Goal: Communication & Community: Answer question/provide support

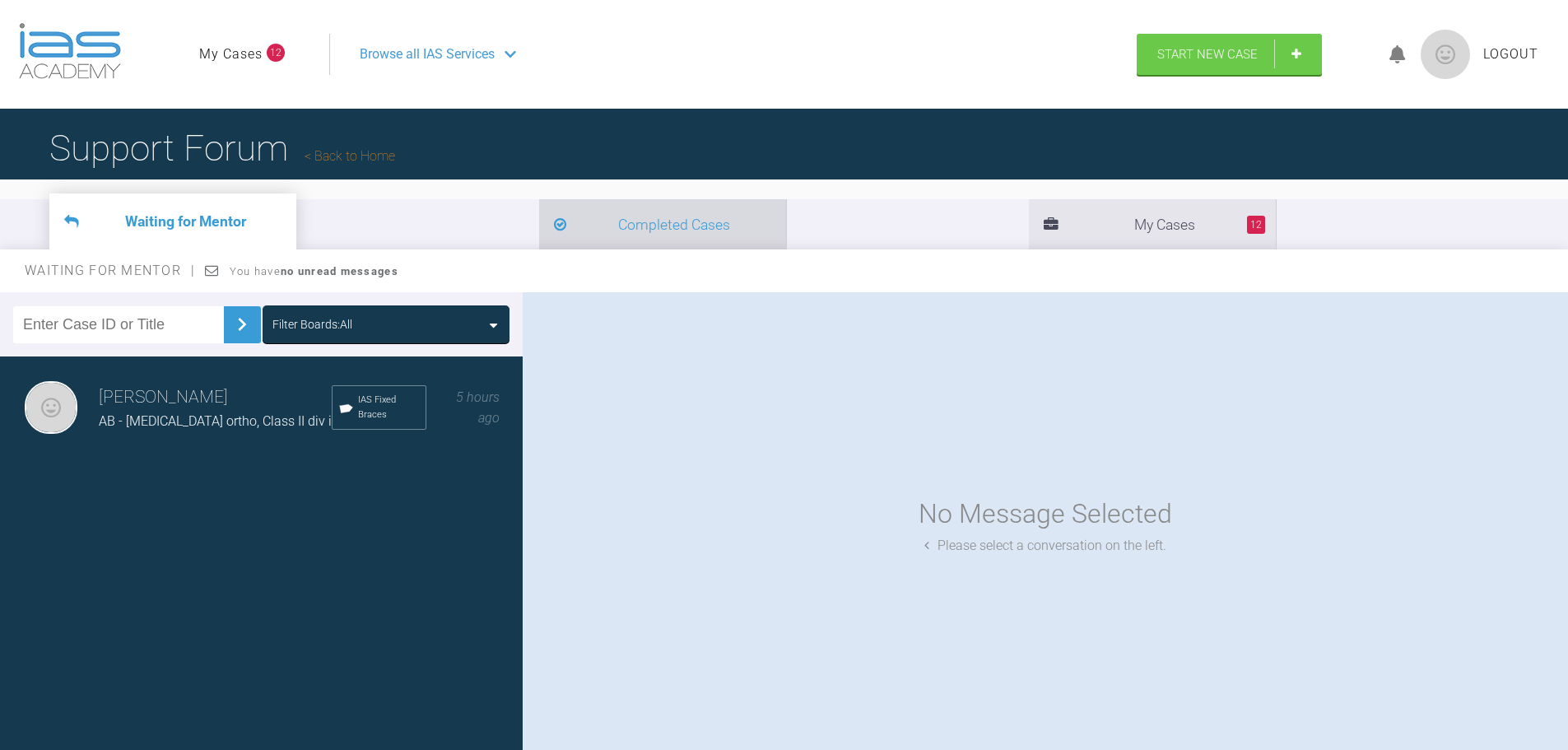
click at [539, 229] on li "Completed Cases" at bounding box center [663, 224] width 247 height 50
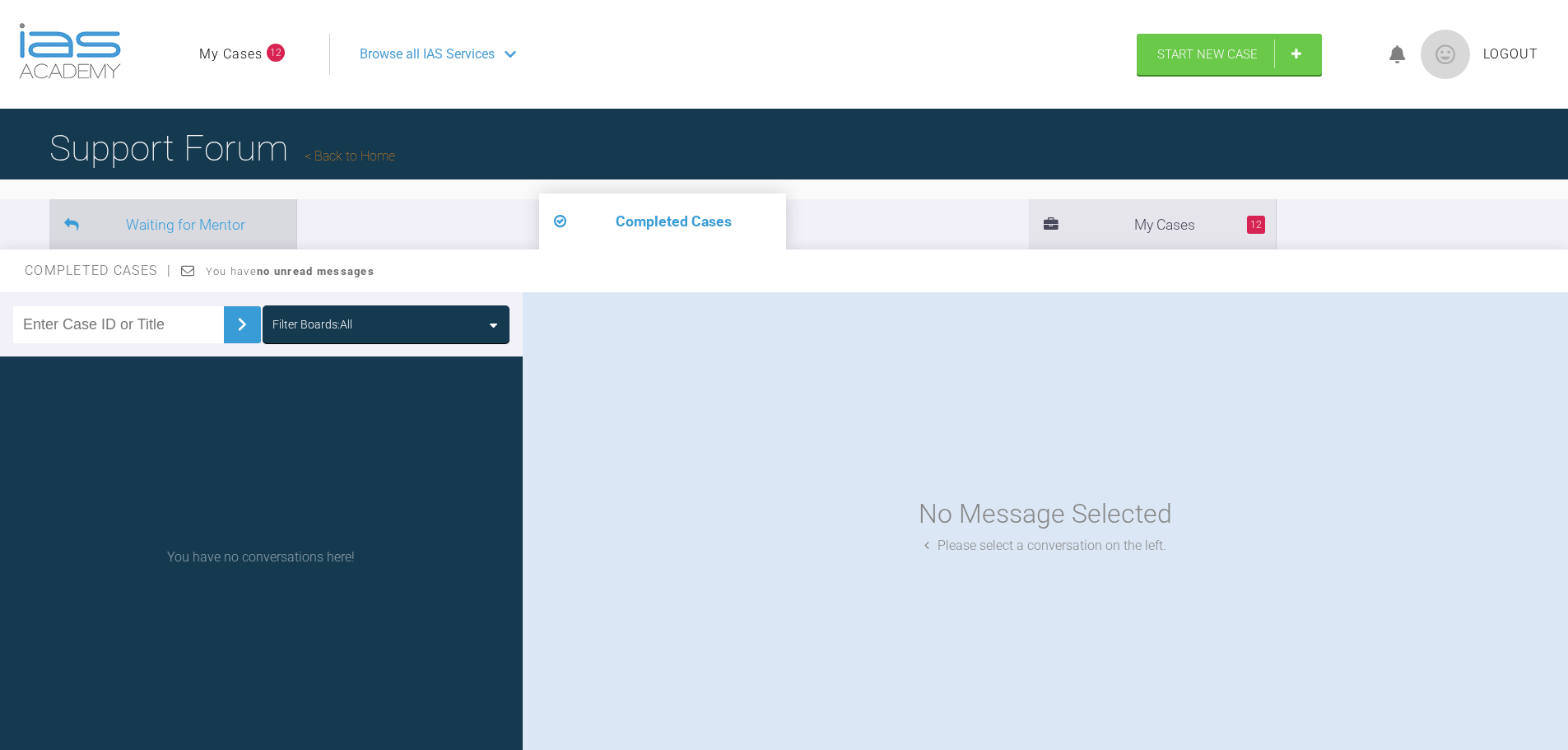
click at [187, 222] on li "Waiting for Mentor" at bounding box center [173, 224] width 247 height 50
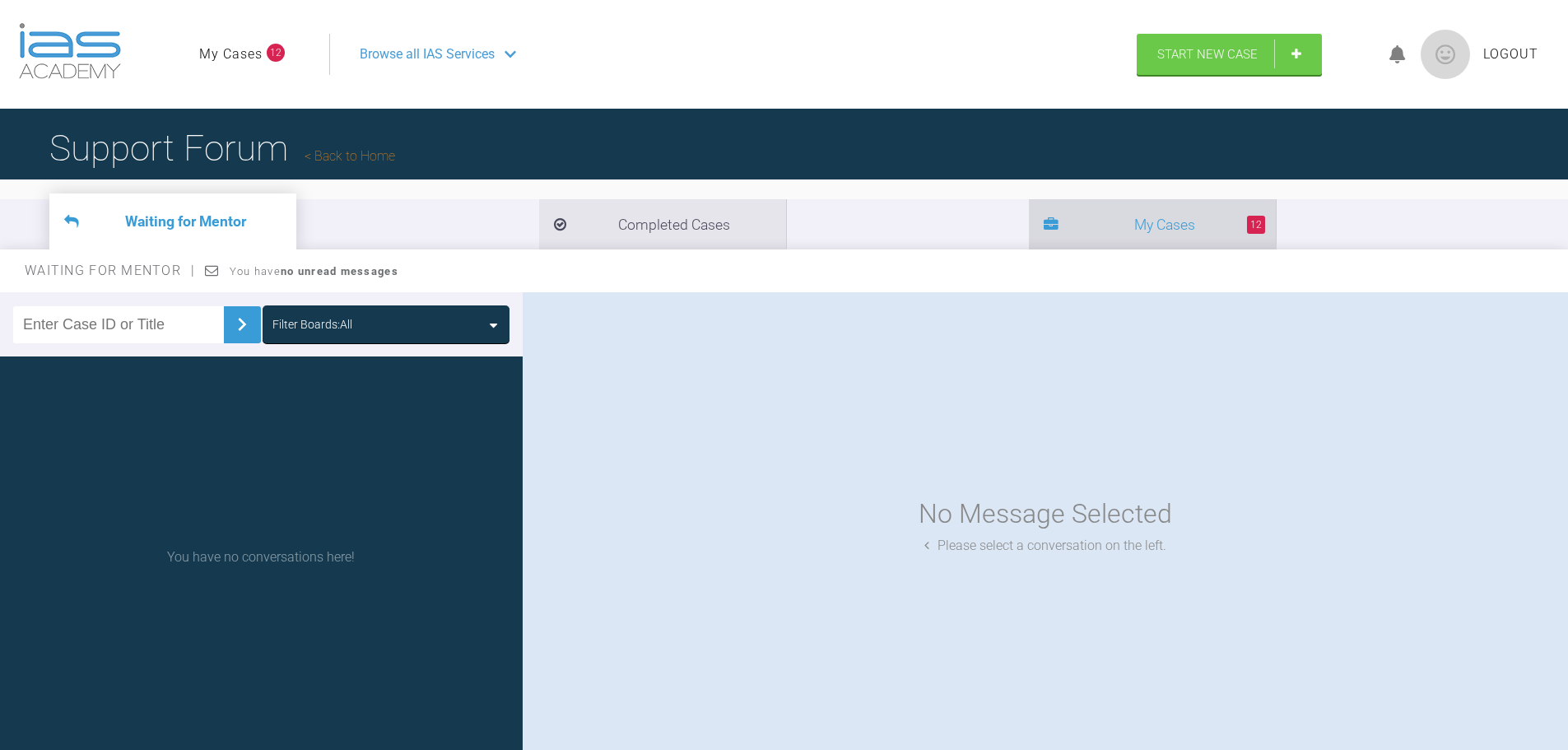
click at [1029, 232] on li "12 My Cases" at bounding box center [1152, 224] width 247 height 50
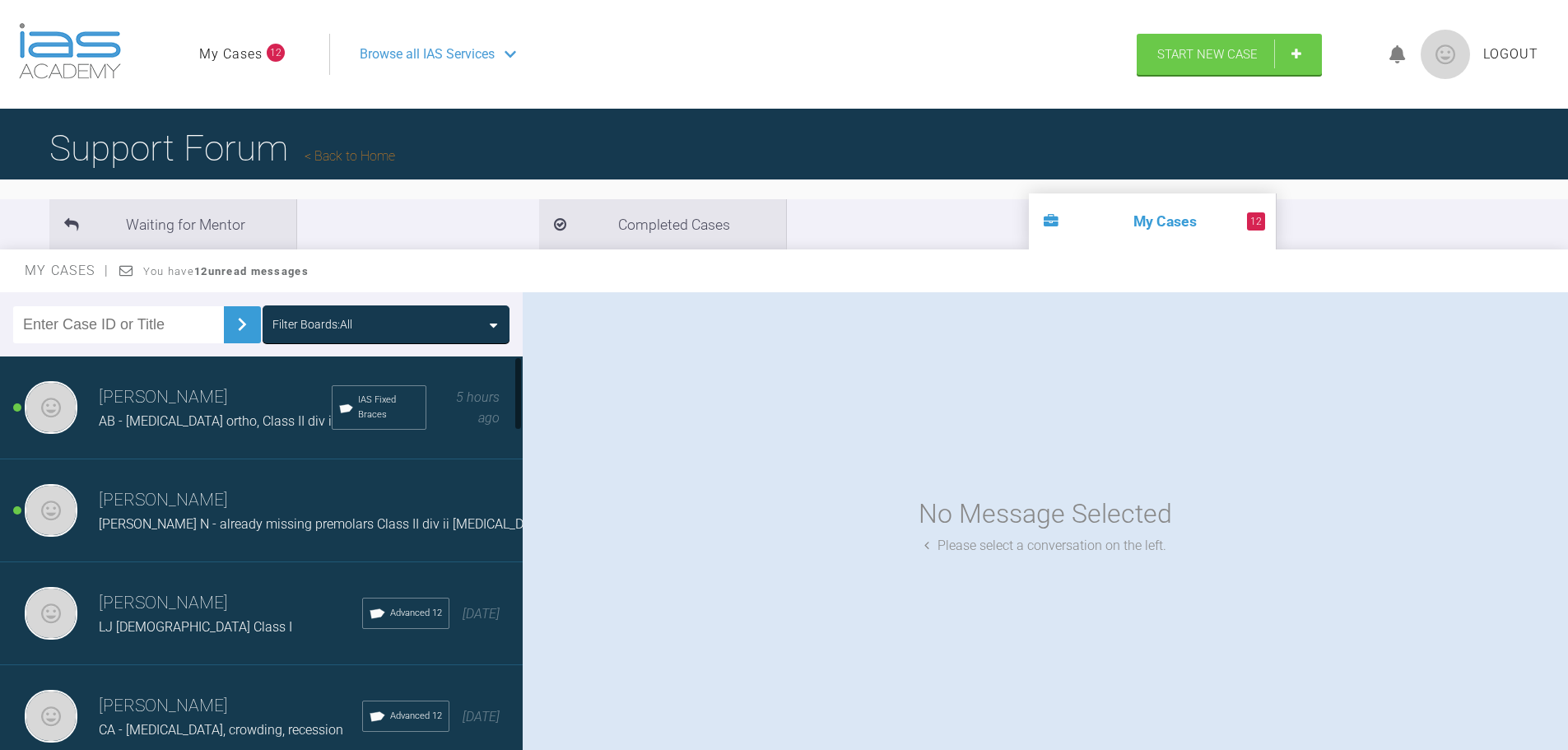
click at [221, 424] on span "AB - [MEDICAL_DATA] ortho, Class II div i" at bounding box center [215, 421] width 233 height 16
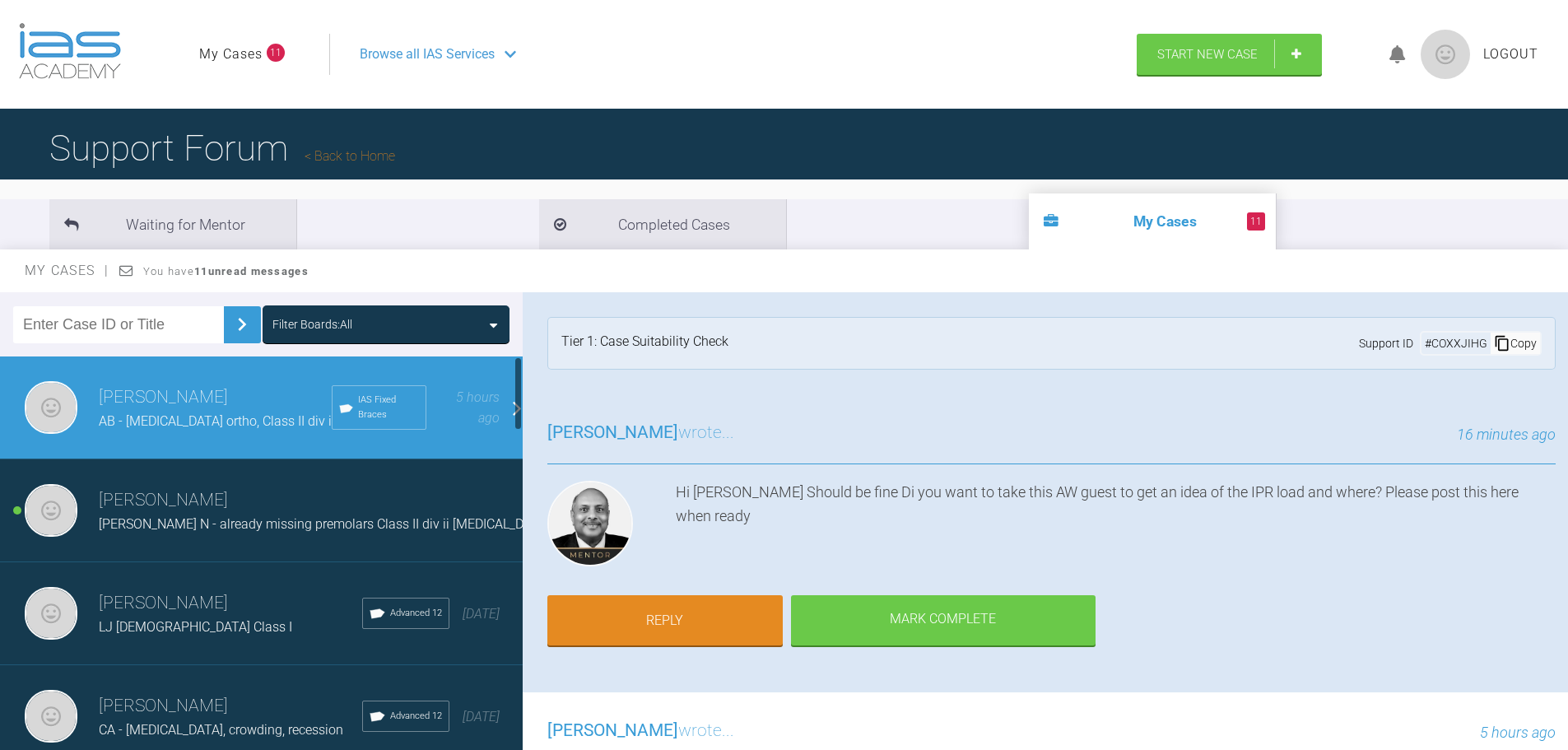
click at [232, 532] on span "[PERSON_NAME] N - already missing premolars Class II div ii [MEDICAL_DATA]" at bounding box center [324, 524] width 451 height 16
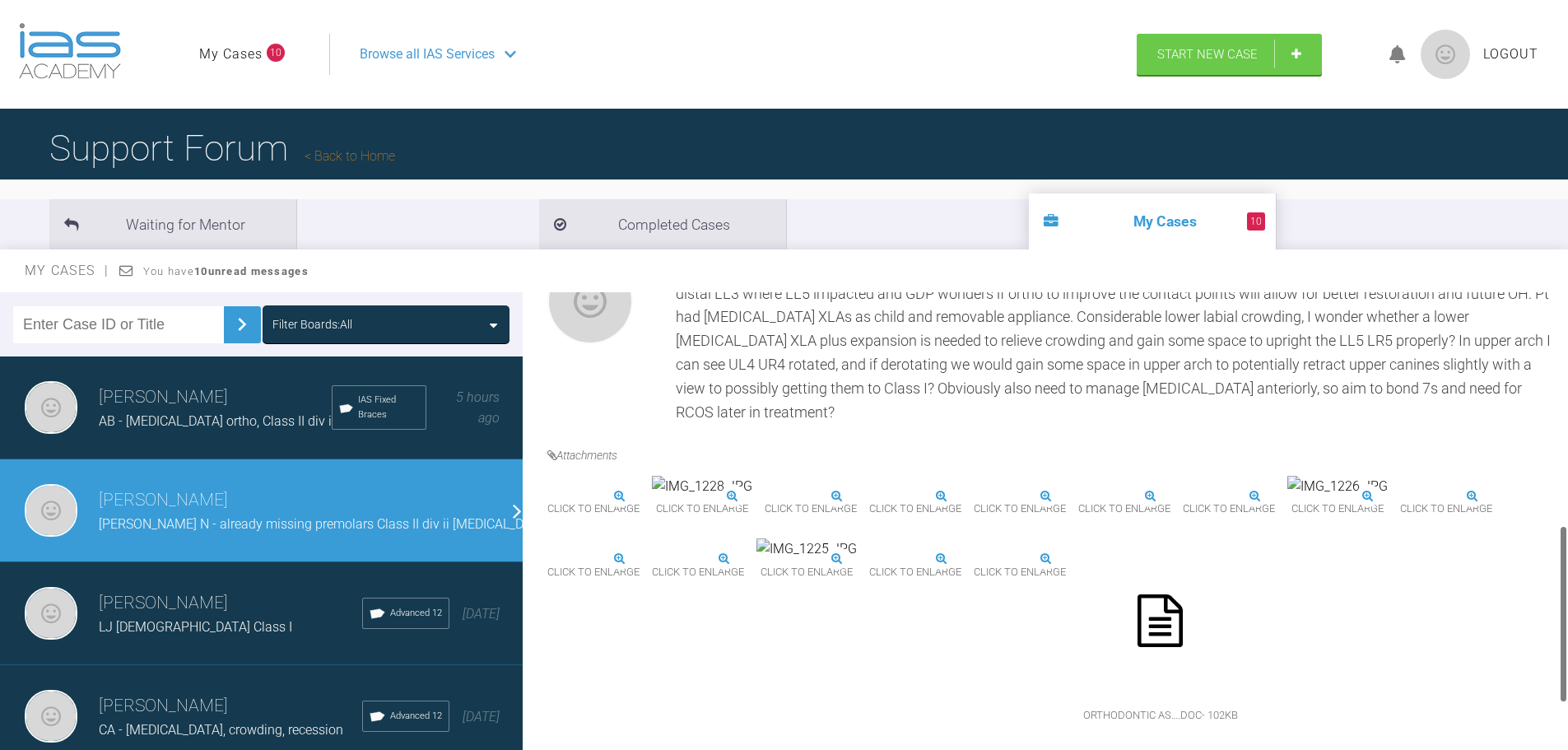
scroll to position [658, 0]
click at [652, 559] on img at bounding box center [652, 559] width 0 height 0
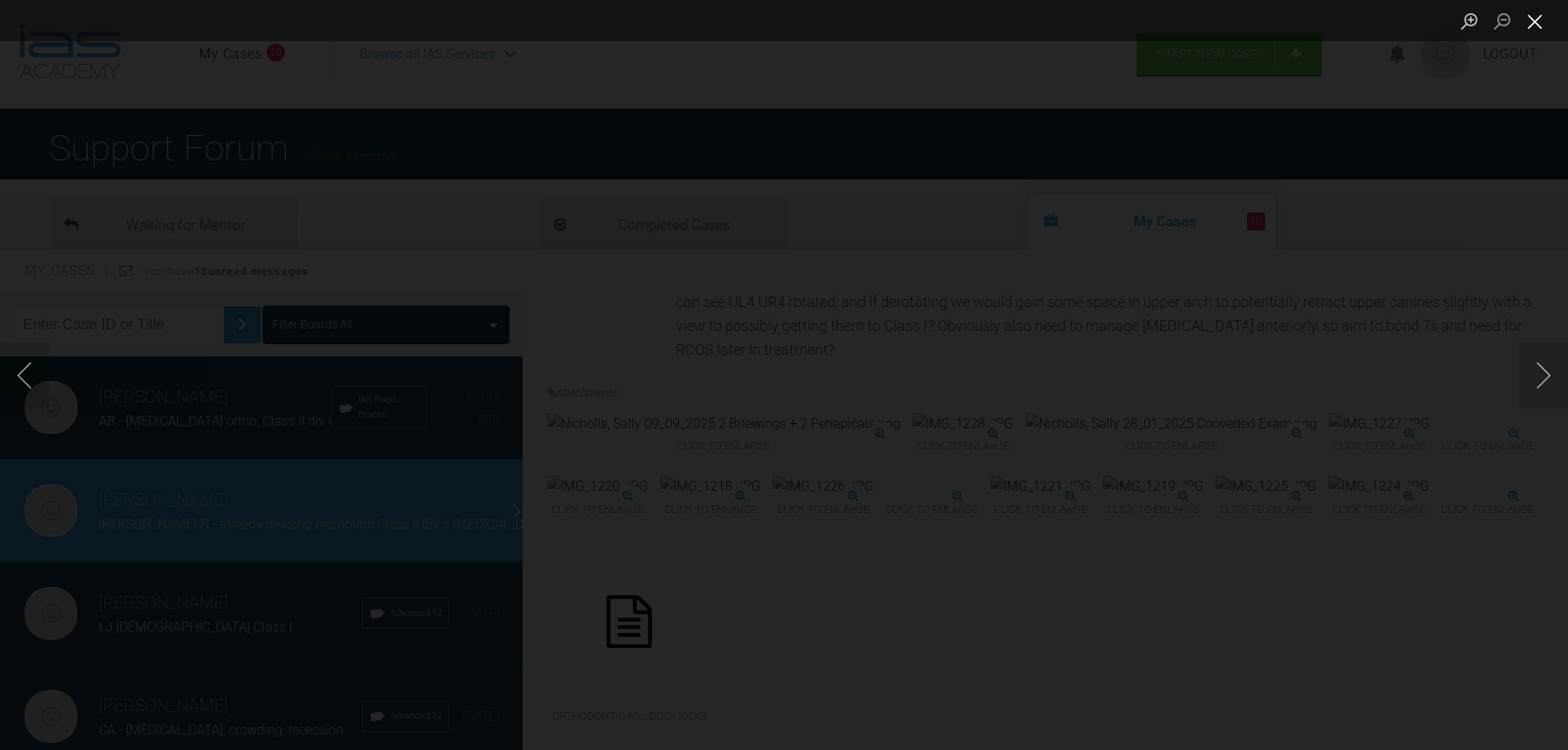
click at [1535, 31] on button "Close lightbox" at bounding box center [1534, 20] width 33 height 29
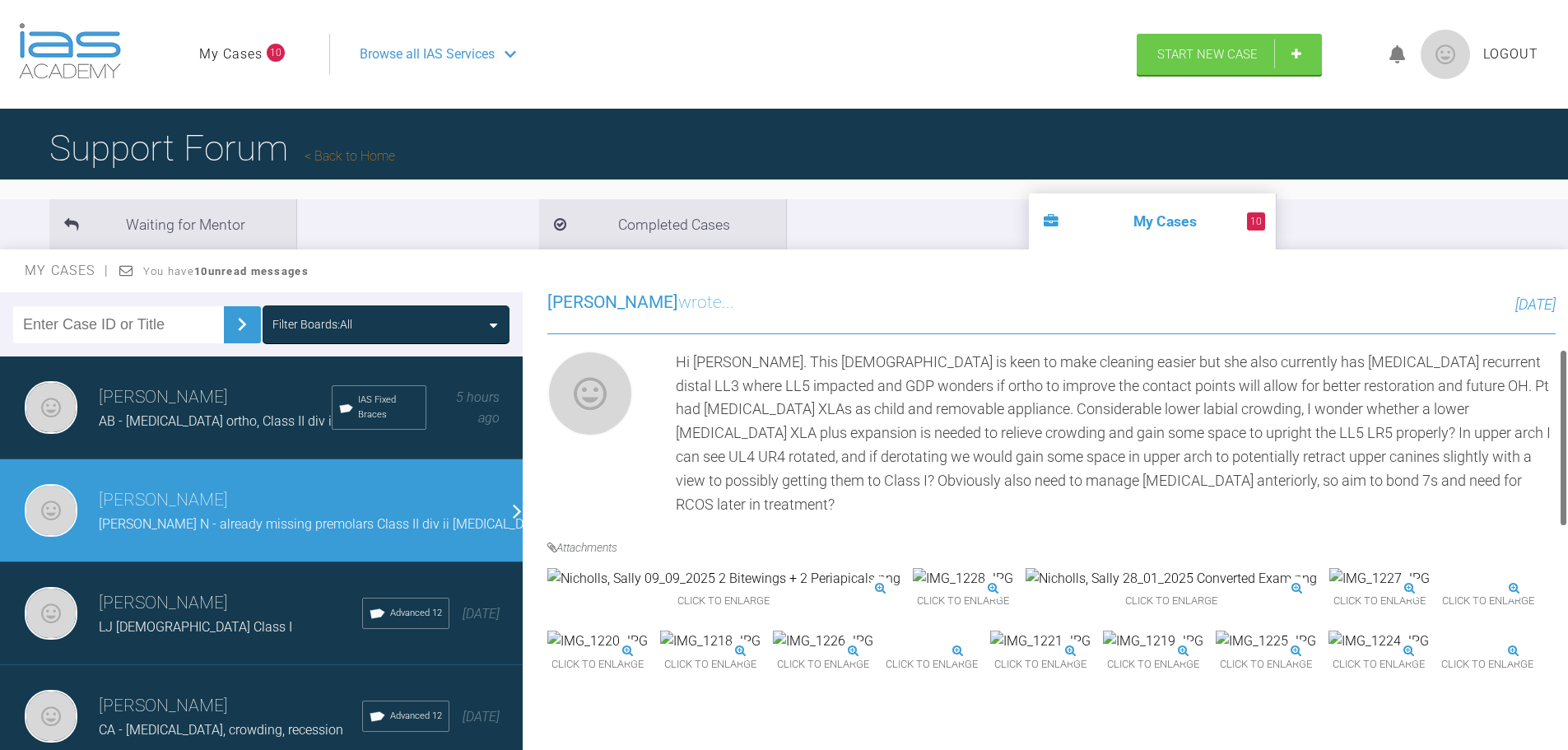
scroll to position [82, 0]
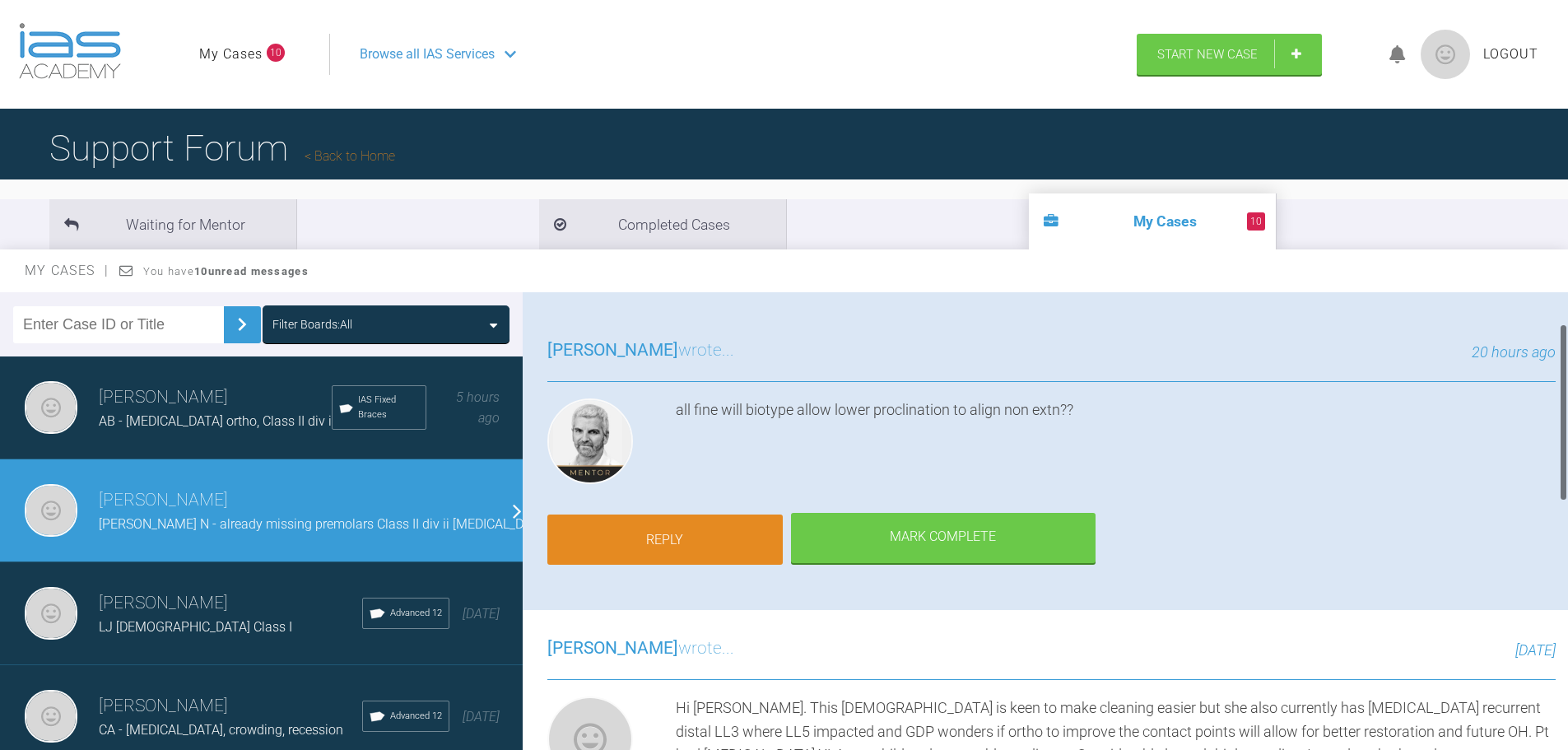
click at [719, 529] on link "Reply" at bounding box center [664, 540] width 236 height 51
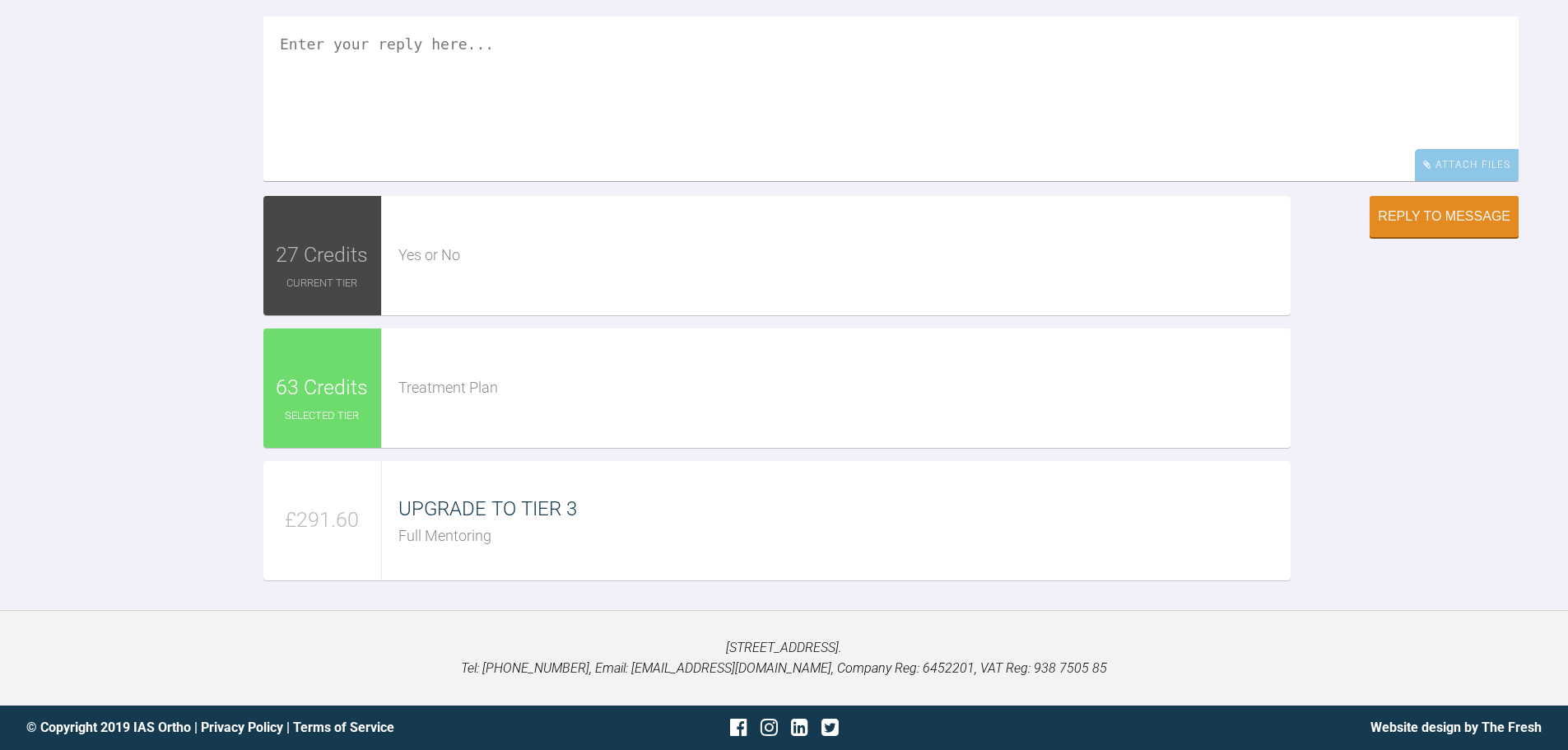
scroll to position [1728, 0]
click at [578, 117] on textarea at bounding box center [891, 99] width 1256 height 165
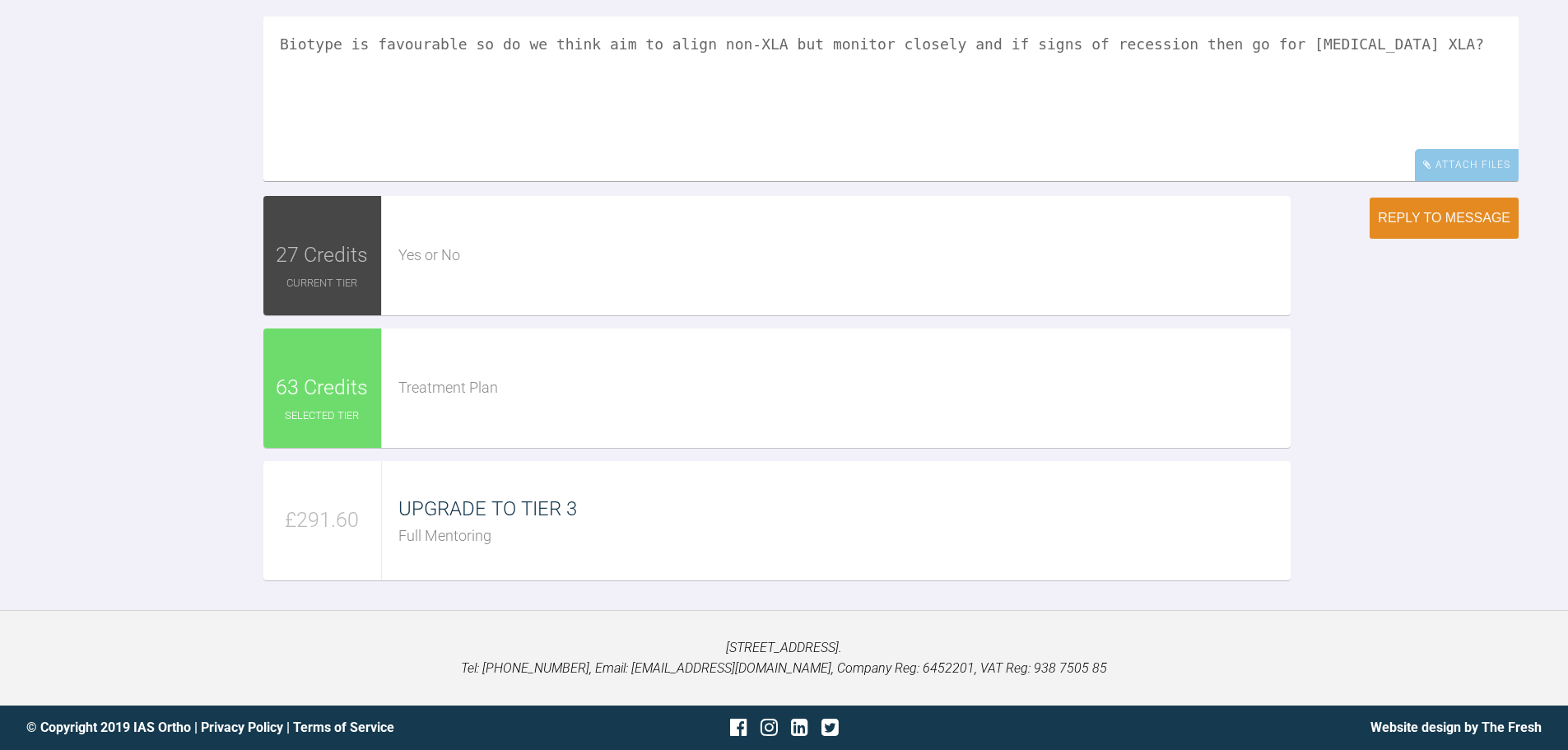
type textarea "Biotype is favourable so do we think aim to align non-XLA but monitor closely a…"
click at [1434, 224] on div "Reply to Message" at bounding box center [1444, 218] width 132 height 15
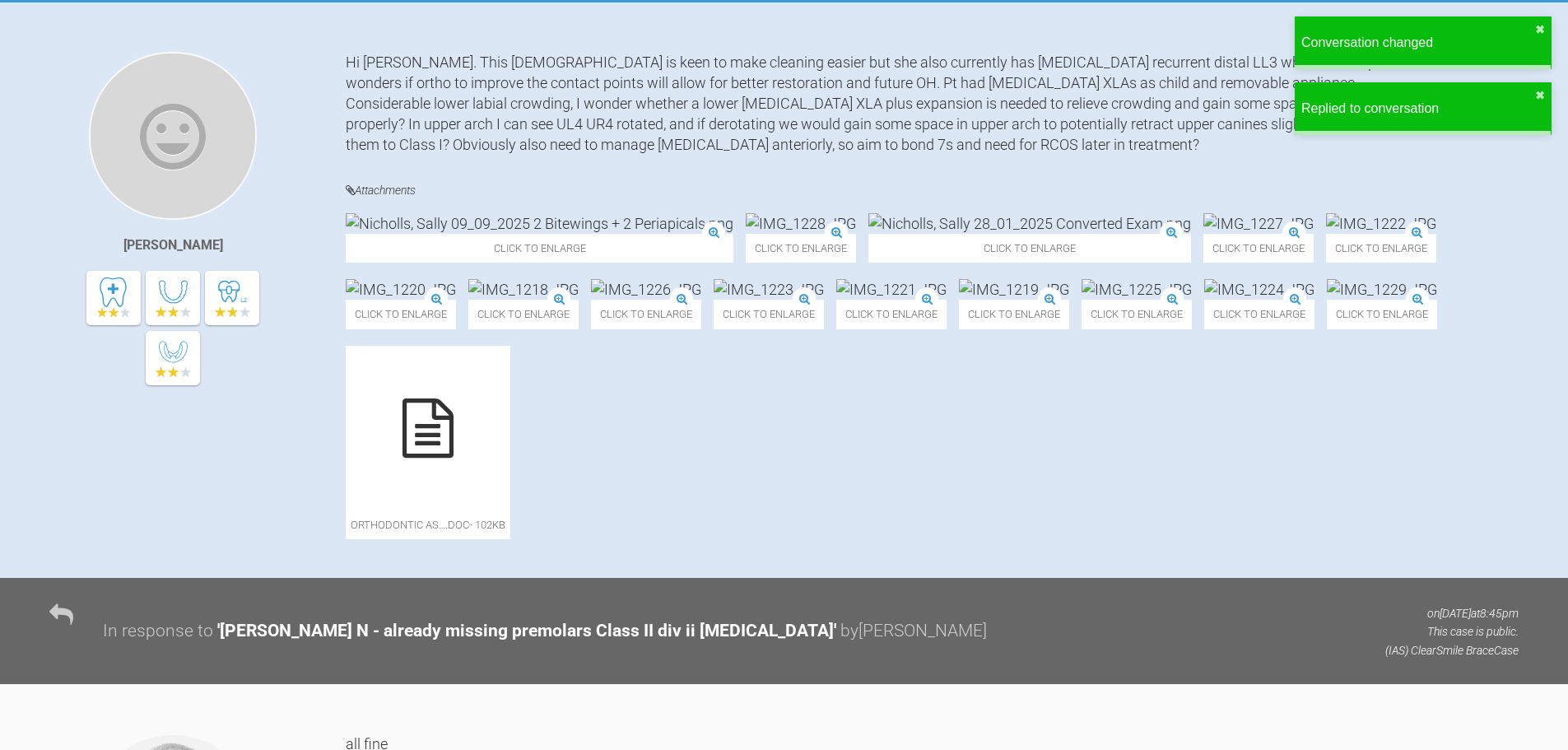
scroll to position [0, 0]
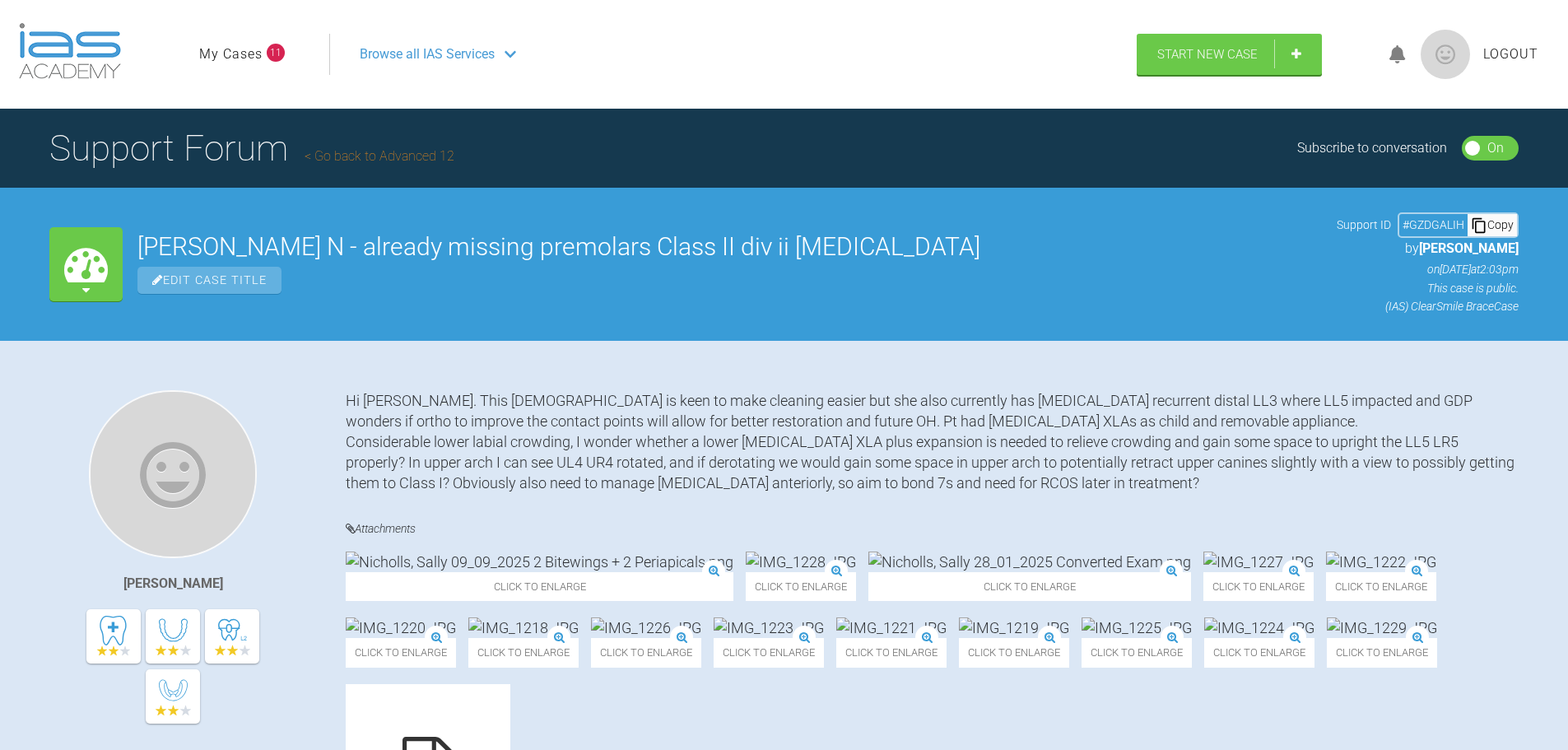
drag, startPoint x: 264, startPoint y: 51, endPoint x: 157, endPoint y: 64, distance: 107.8
click at [264, 51] on li "My Cases 11" at bounding box center [242, 54] width 86 height 21
click at [222, 56] on link "My Cases" at bounding box center [231, 54] width 64 height 21
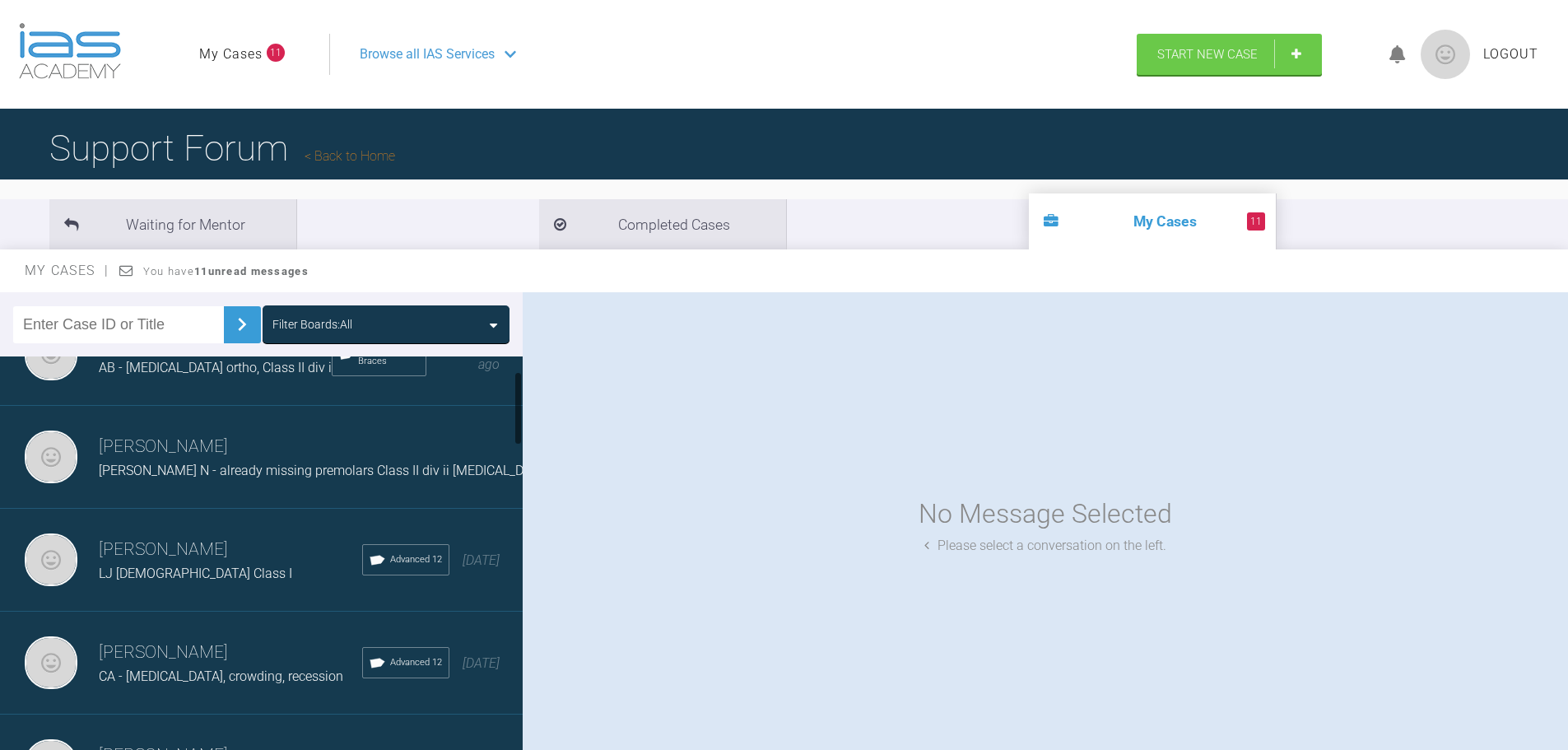
scroll to position [82, 0]
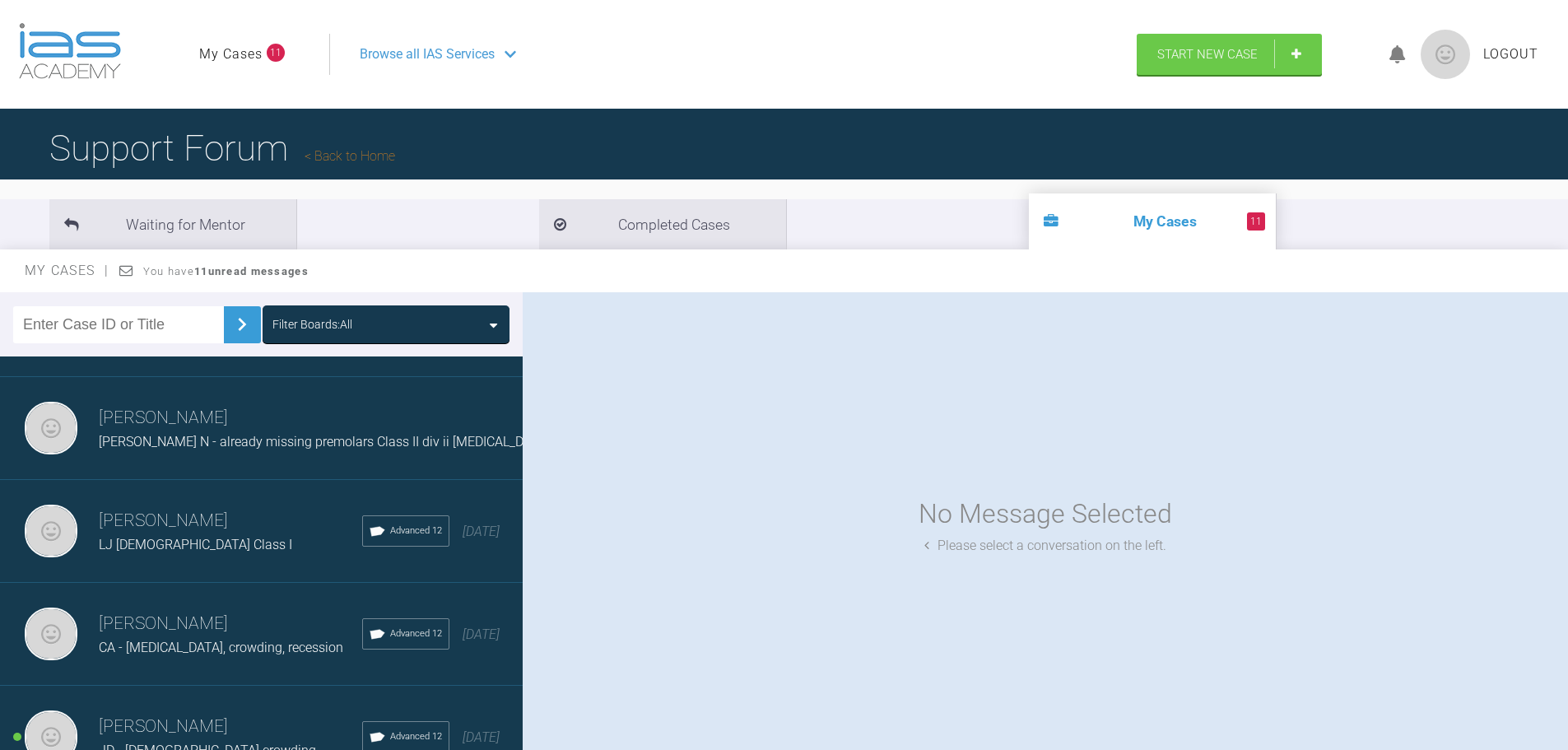
click at [192, 567] on div "[PERSON_NAME] LJ [DEMOGRAPHIC_DATA] Class I Advanced 12 [DATE]" at bounding box center [267, 531] width 535 height 103
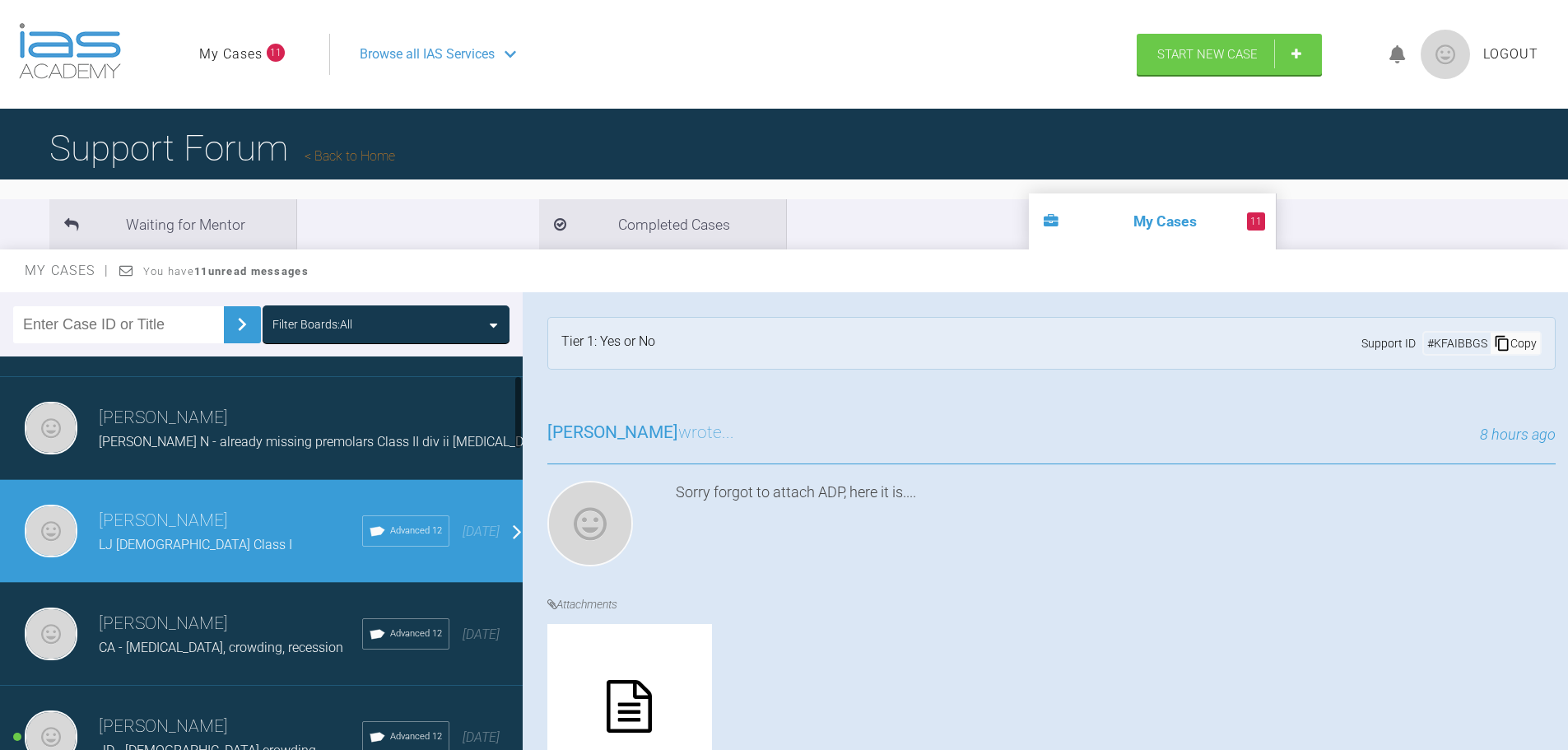
scroll to position [165, 0]
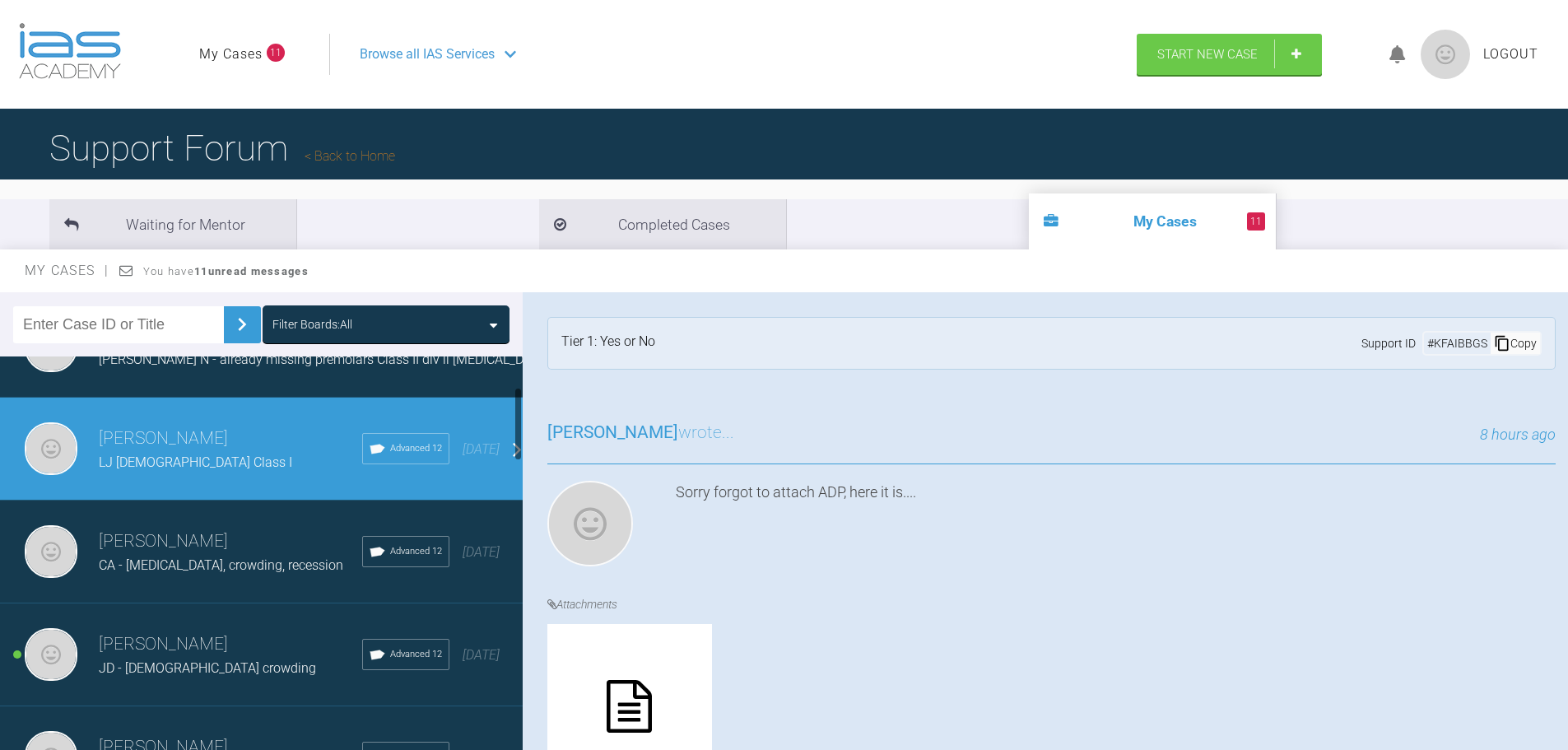
click at [192, 567] on div "CA - [MEDICAL_DATA], crowding, recession" at bounding box center [230, 566] width 264 height 21
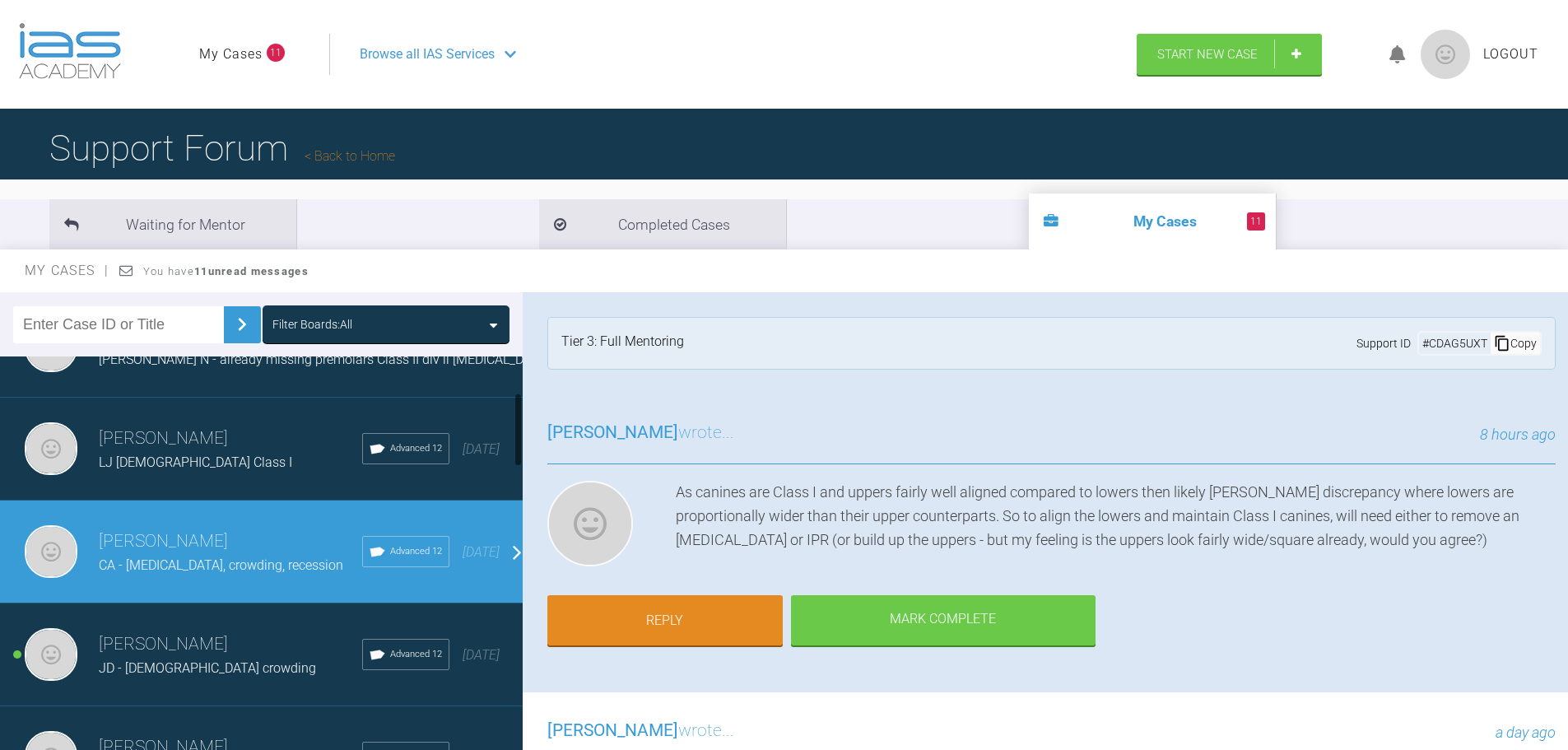
scroll to position [247, 0]
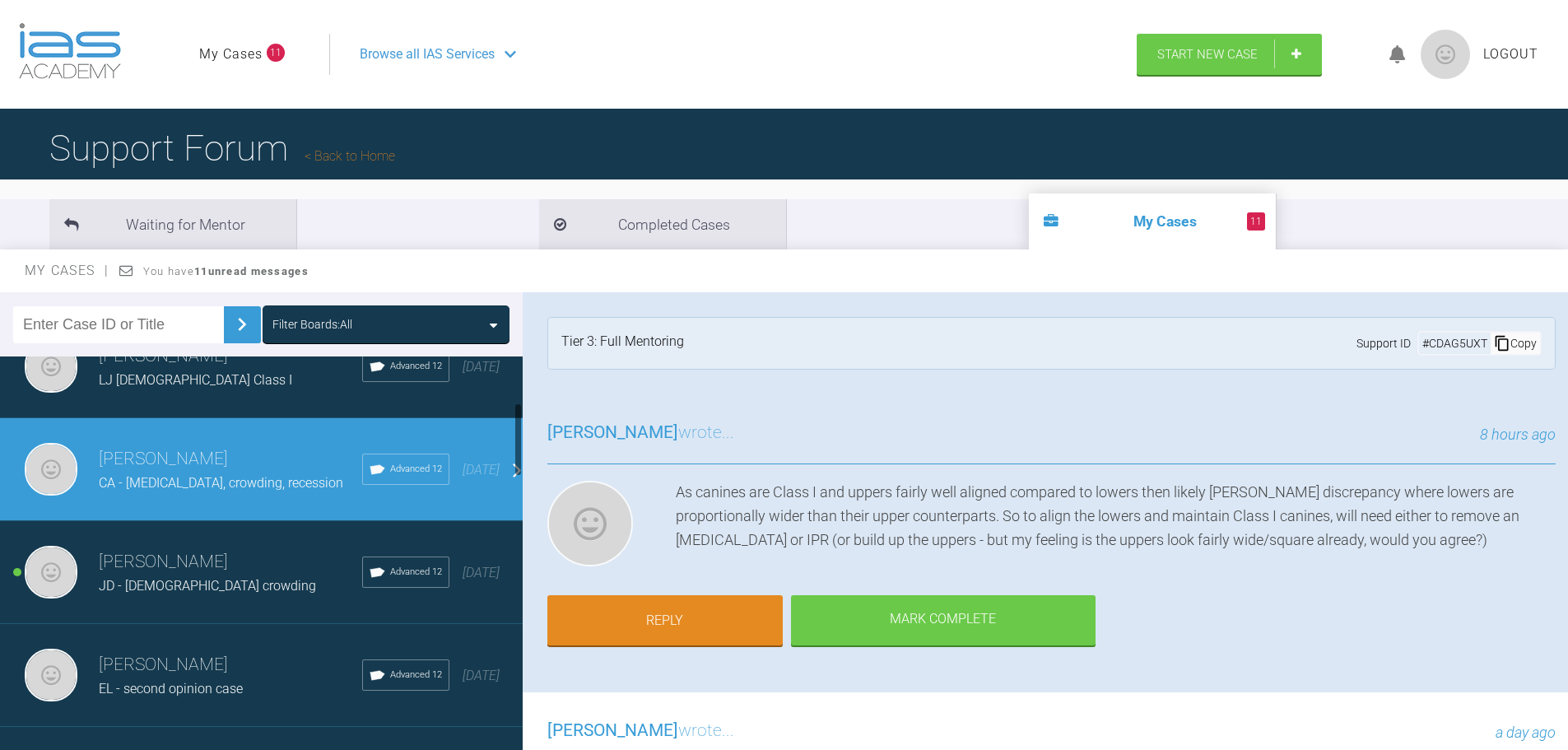
click at [189, 610] on div "[PERSON_NAME] JD - [DEMOGRAPHIC_DATA] crowding Advanced 12 [DATE]" at bounding box center [267, 573] width 535 height 103
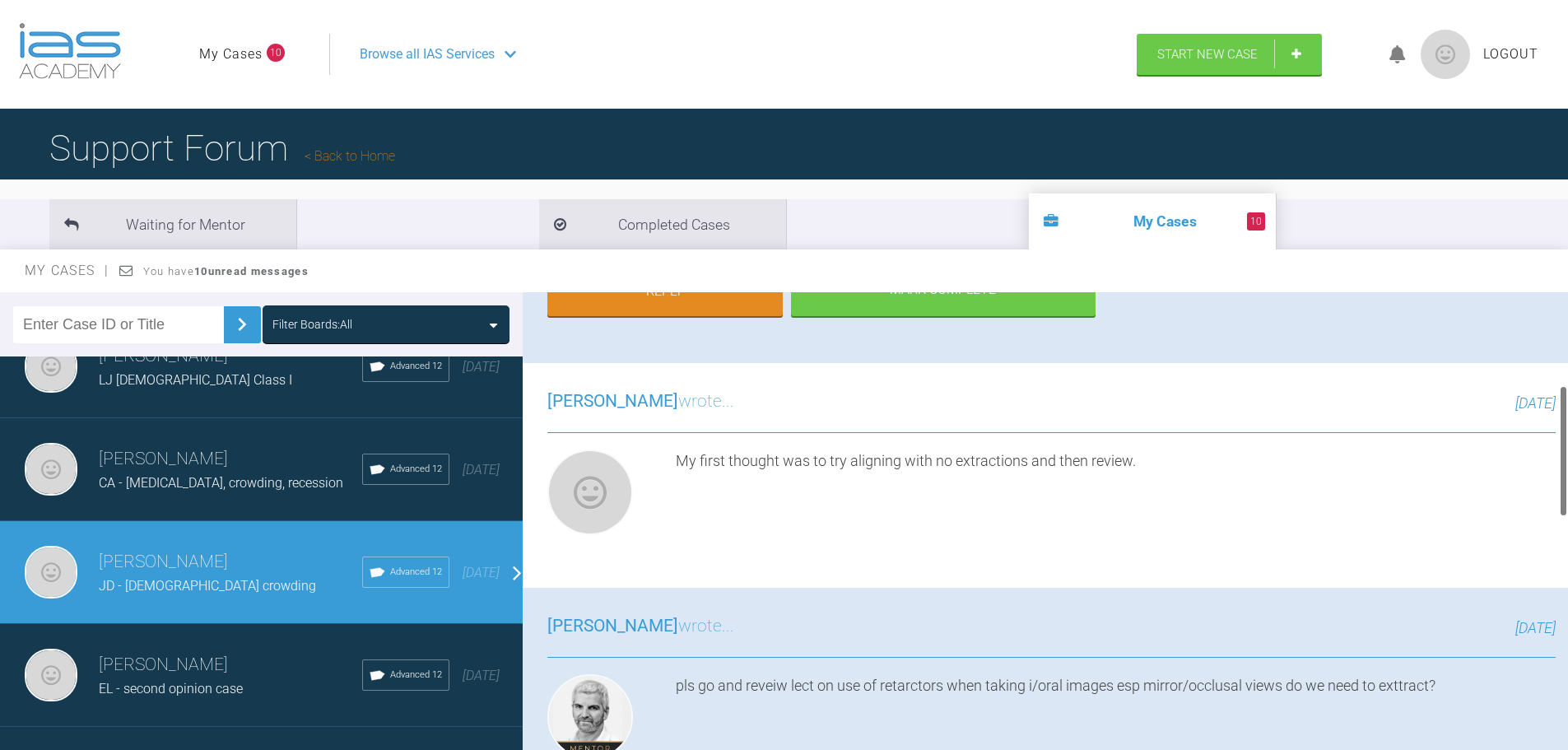
scroll to position [0, 0]
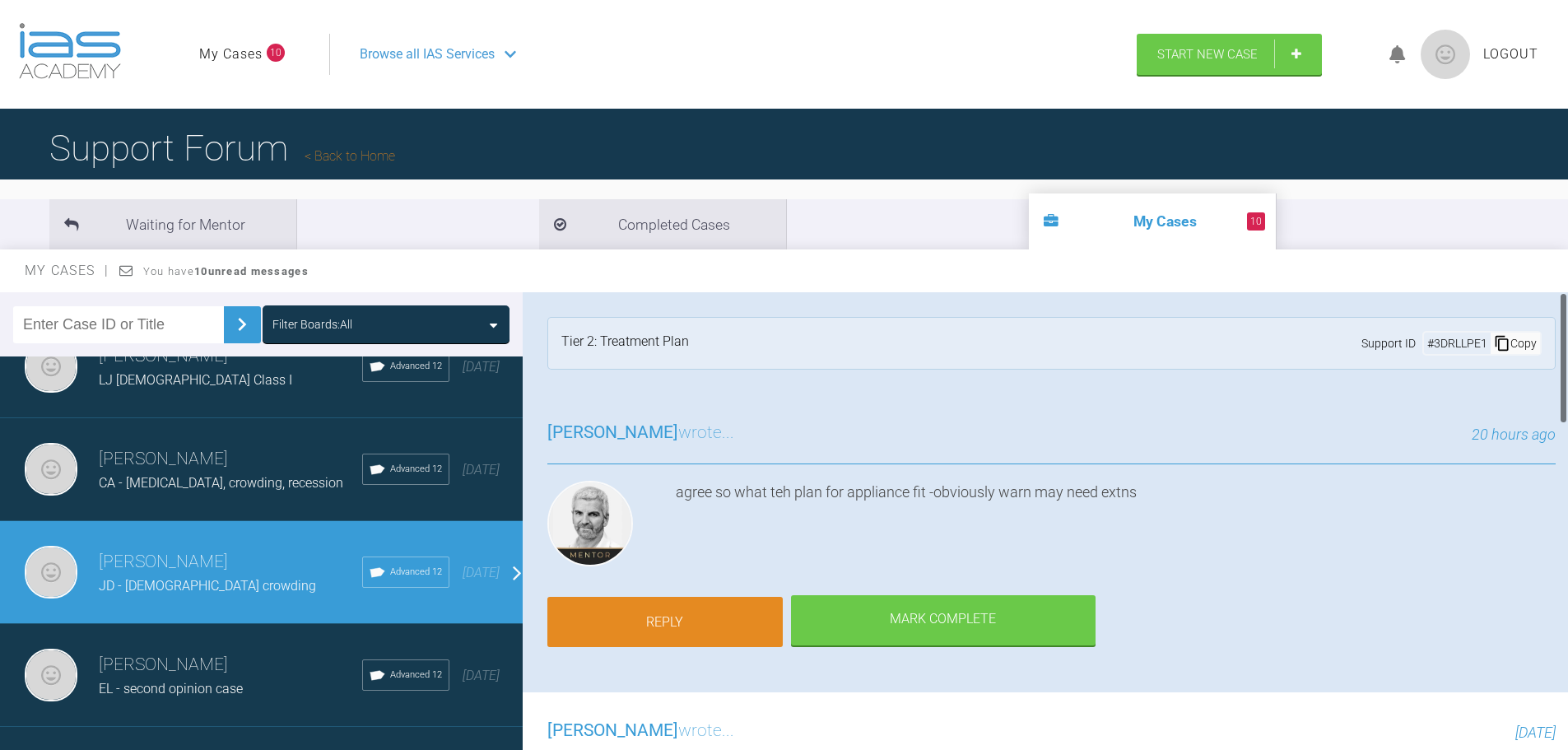
click at [702, 617] on link "Reply" at bounding box center [664, 622] width 236 height 51
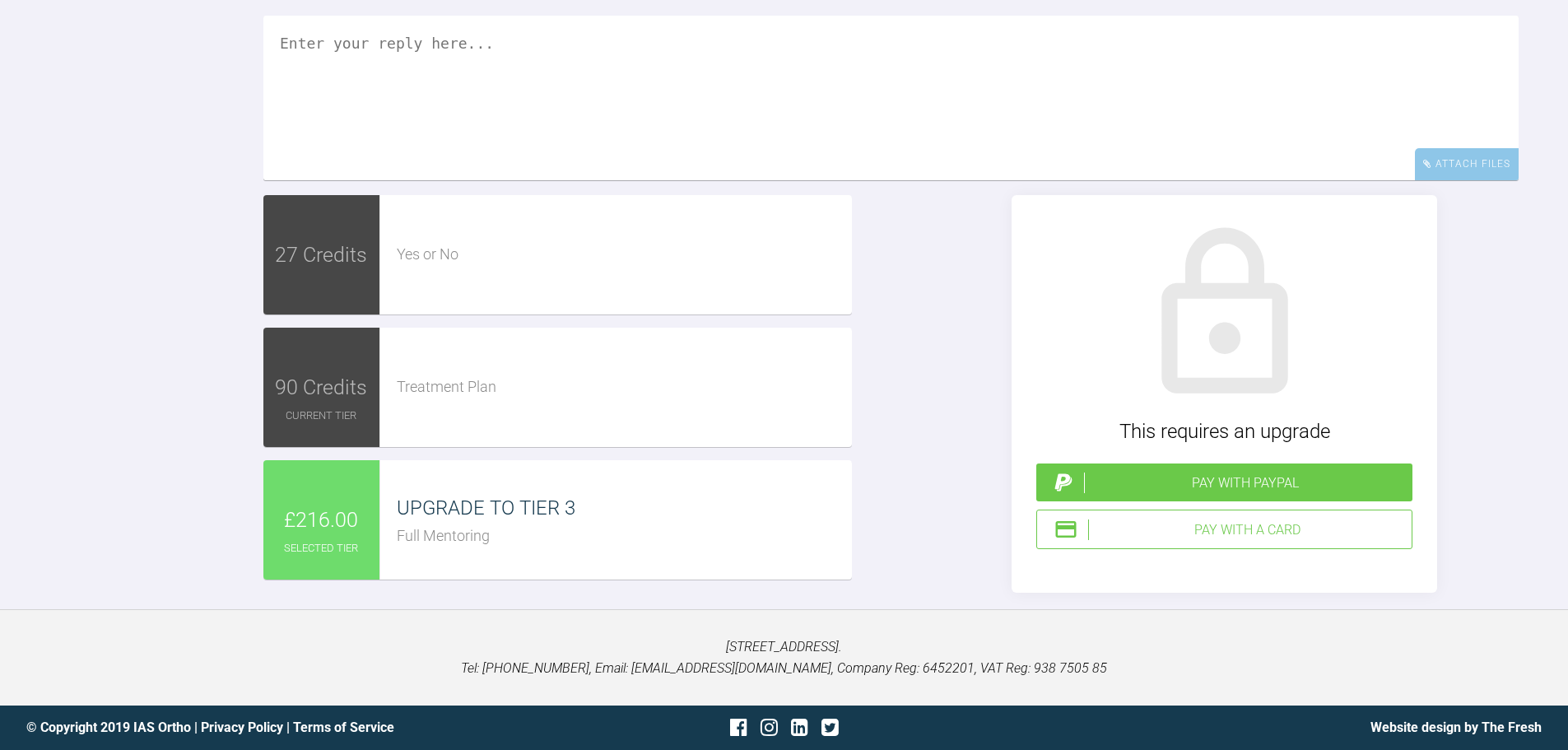
scroll to position [2801, 0]
click at [648, 171] on textarea at bounding box center [891, 98] width 1256 height 165
type textarea "L"
click at [1341, 111] on textarea "Pt wants Verve metal brackets. Lace backs all quadrants, molars/premolars under…" at bounding box center [891, 98] width 1256 height 165
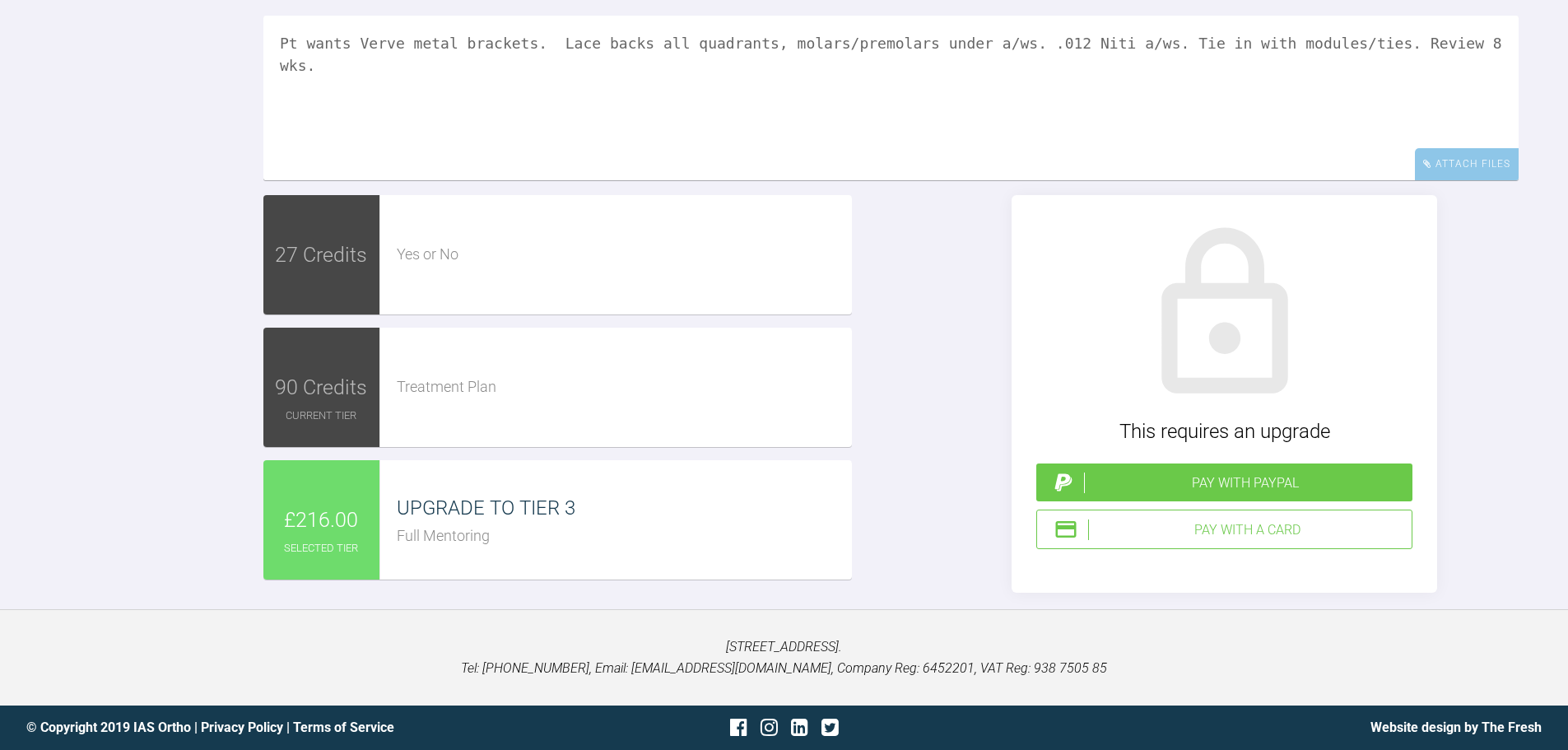
type textarea "Pt wants Verve metal brackets. Lace backs all quadrants, molars/premolars under…"
click at [1238, 541] on div "Pay with a Card" at bounding box center [1246, 530] width 317 height 21
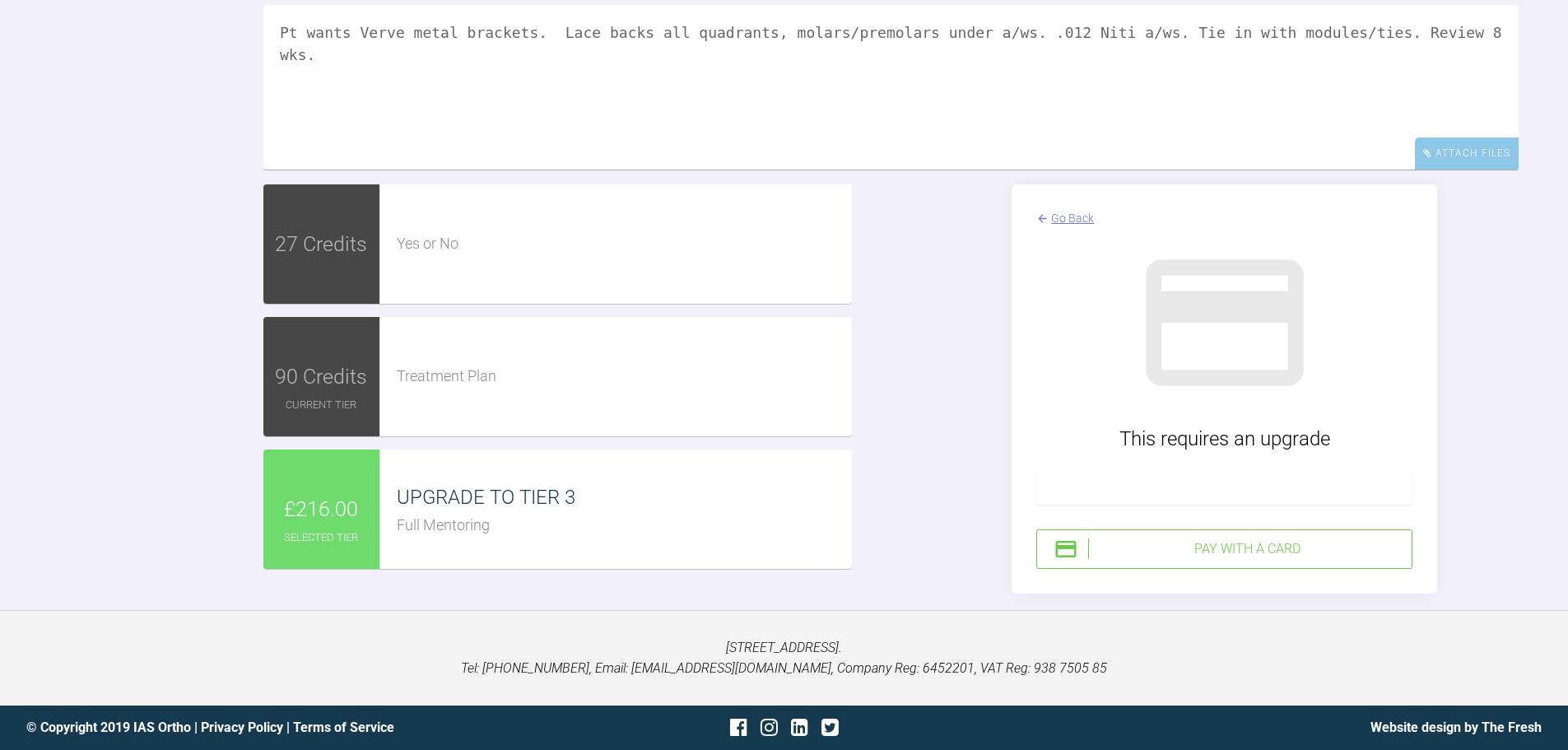
click at [1176, 505] on div at bounding box center [1225, 488] width 376 height 33
click at [1260, 559] on div "Pay with a Card" at bounding box center [1246, 549] width 317 height 21
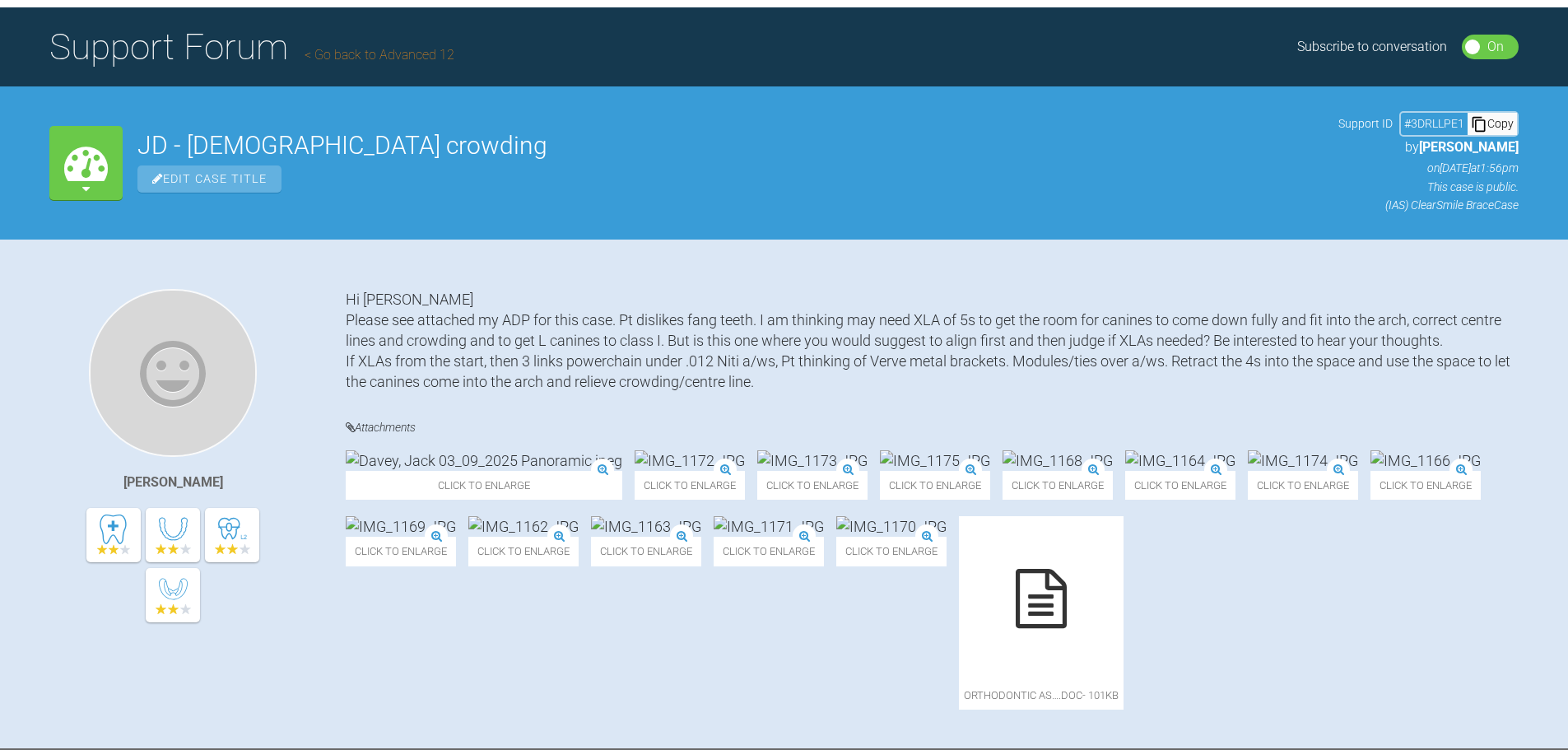
scroll to position [0, 0]
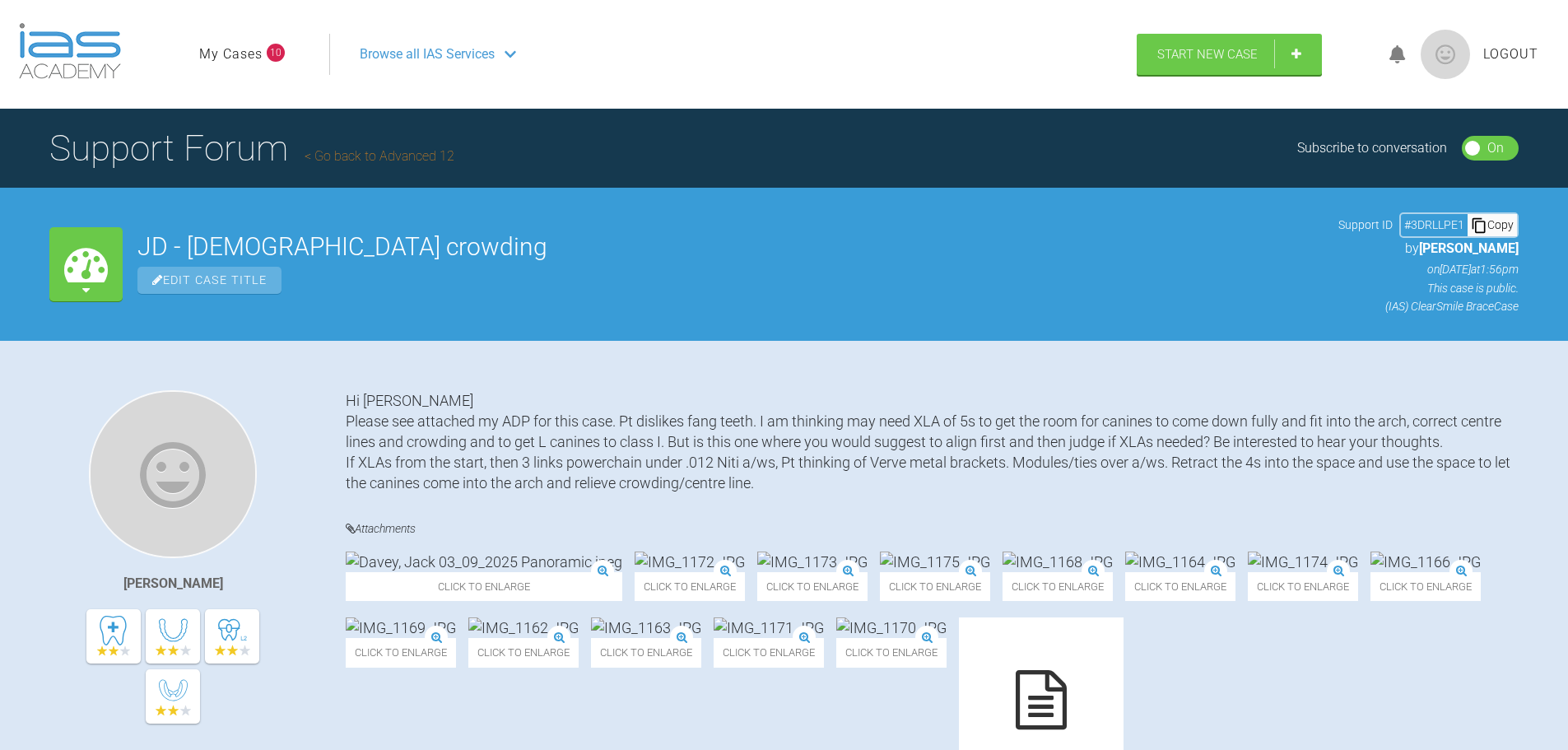
click at [237, 63] on link "My Cases" at bounding box center [231, 54] width 64 height 21
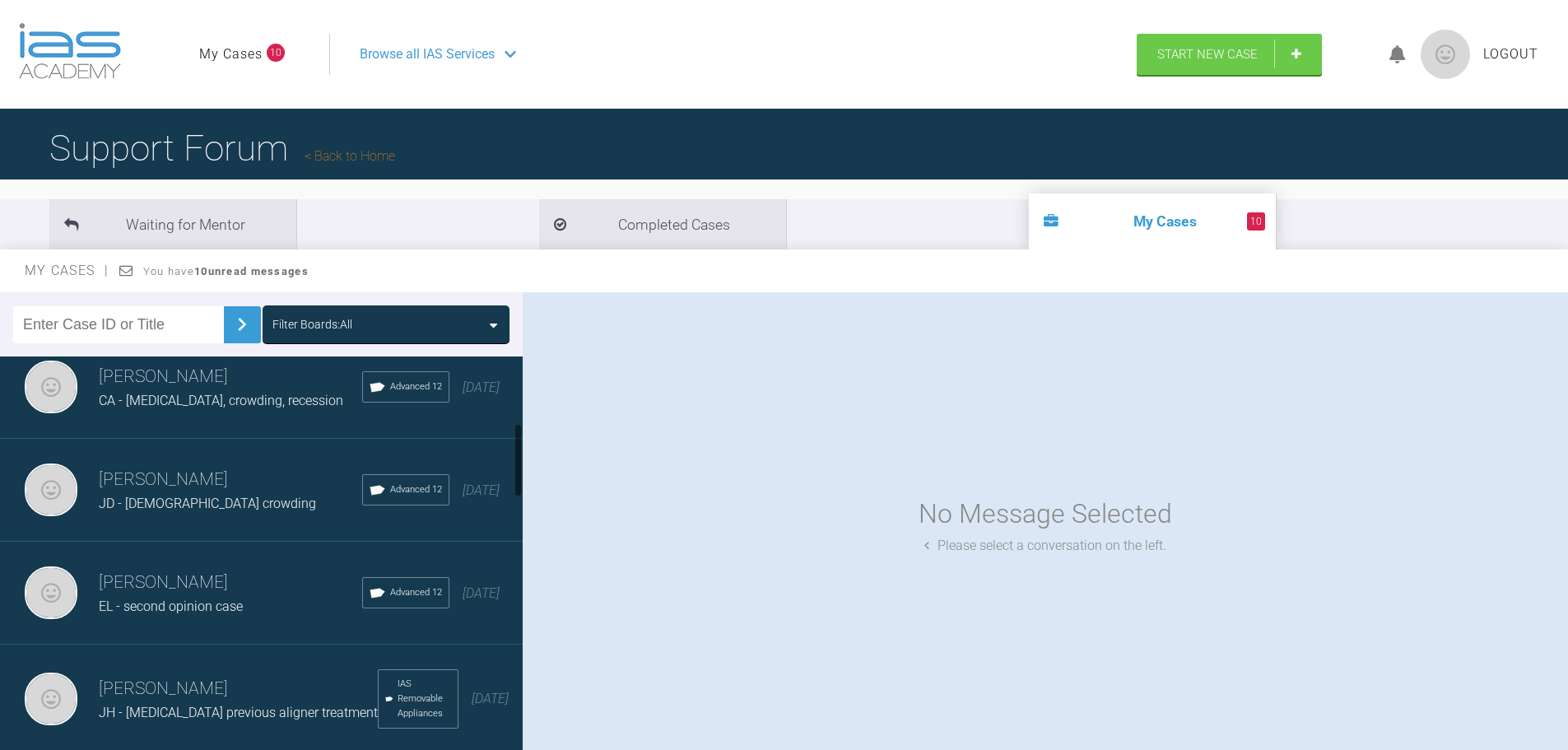
scroll to position [412, 0]
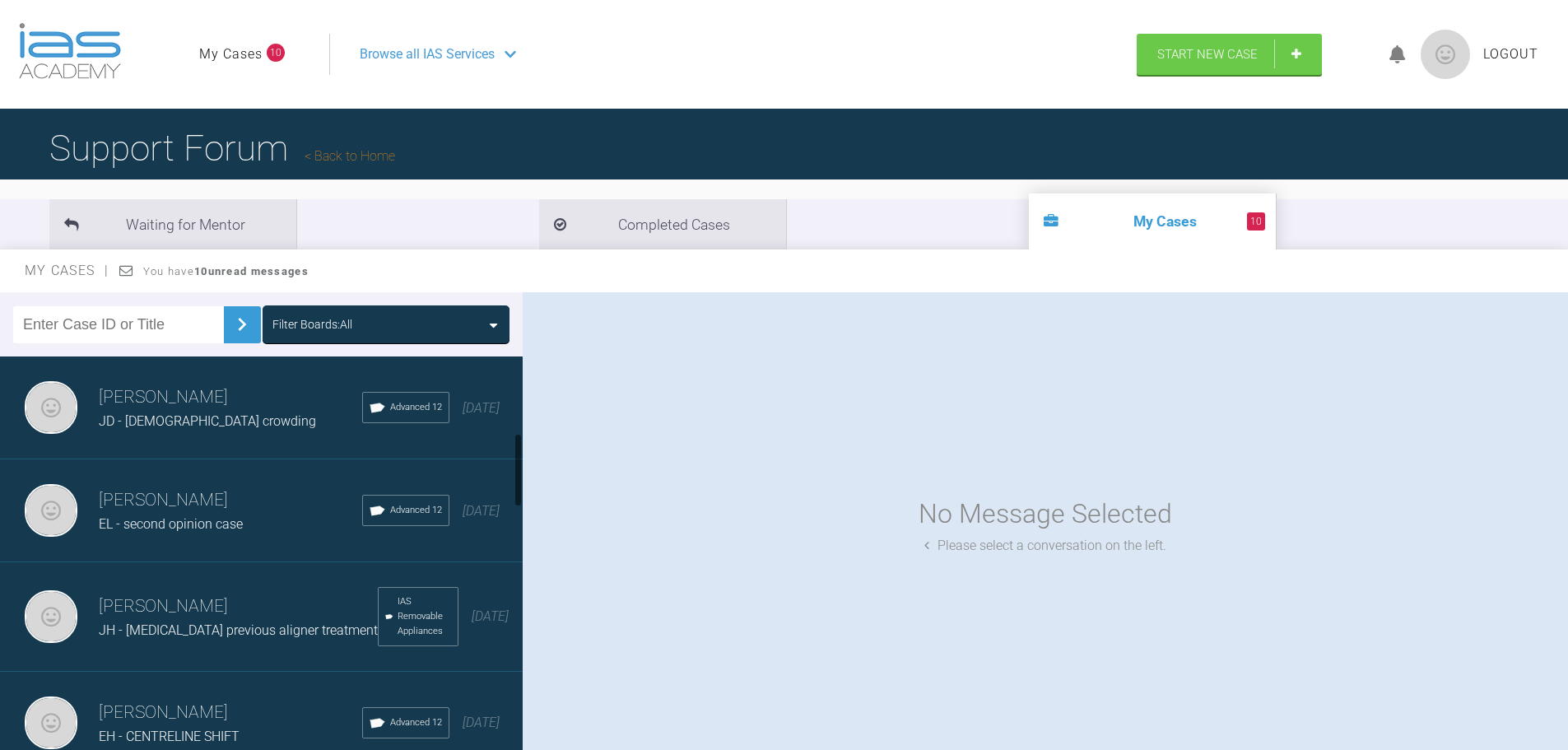
click at [181, 529] on span "EL - second opinion case" at bounding box center [170, 524] width 144 height 16
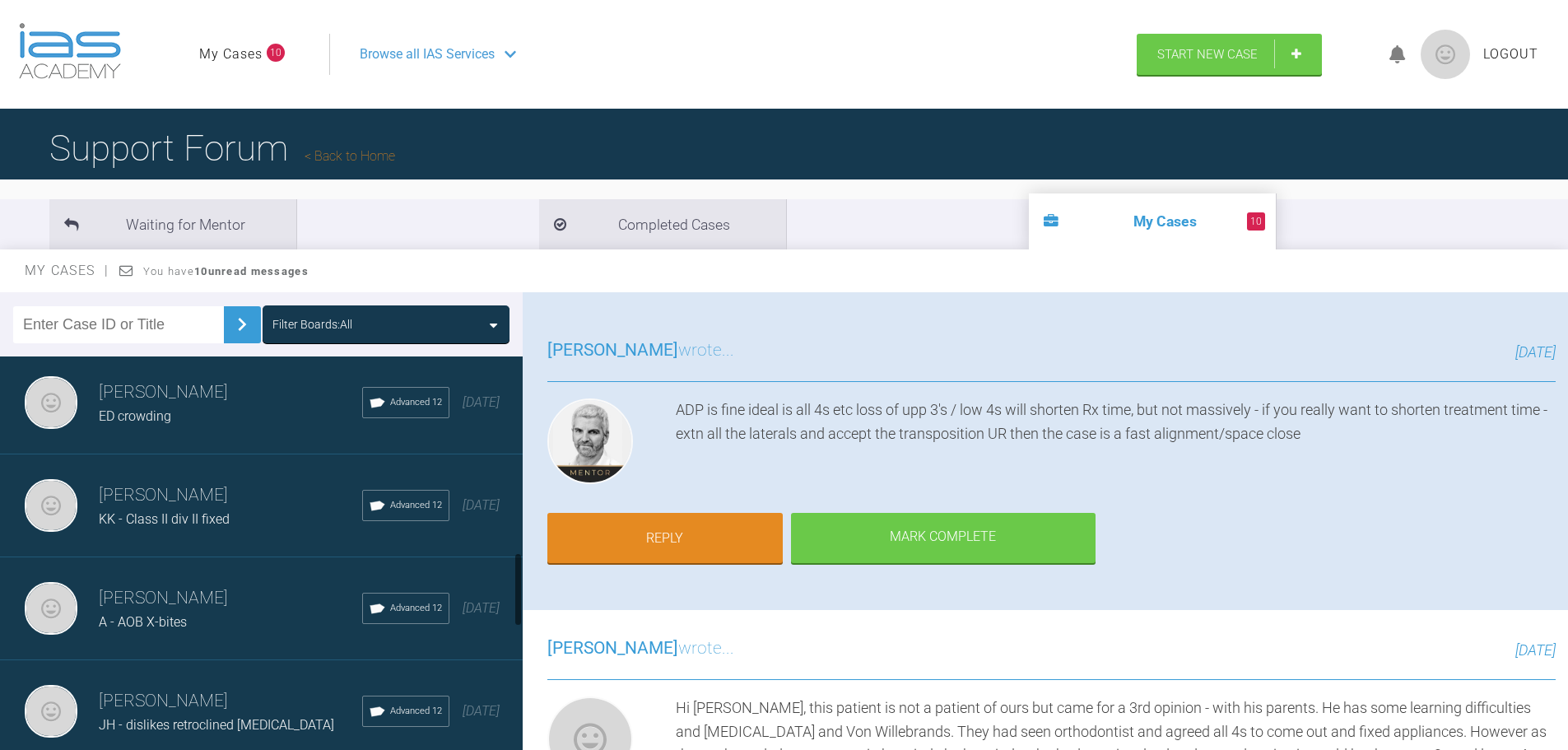
scroll to position [1070, 0]
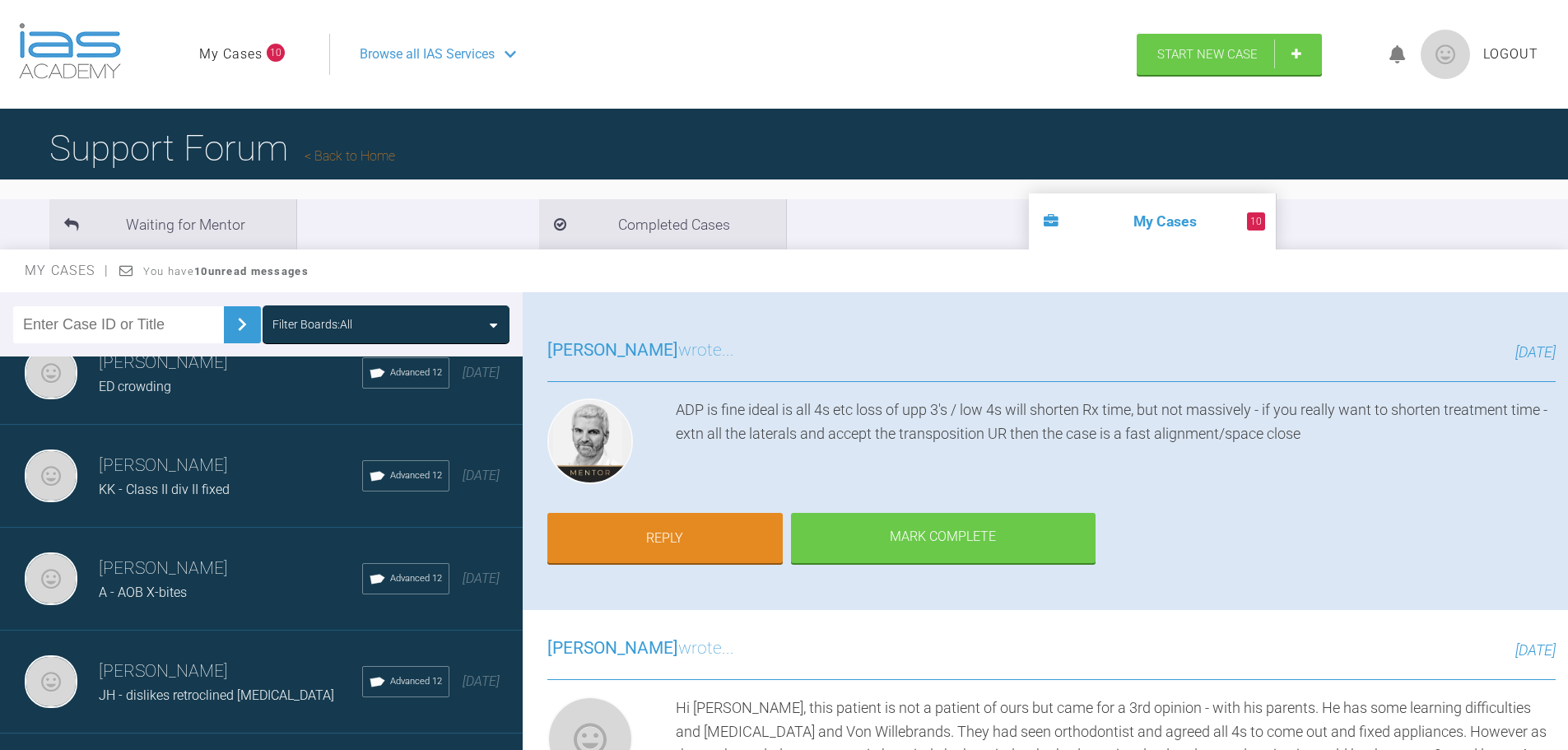
click at [242, 500] on div "KK - Class II div II fixed" at bounding box center [230, 490] width 264 height 21
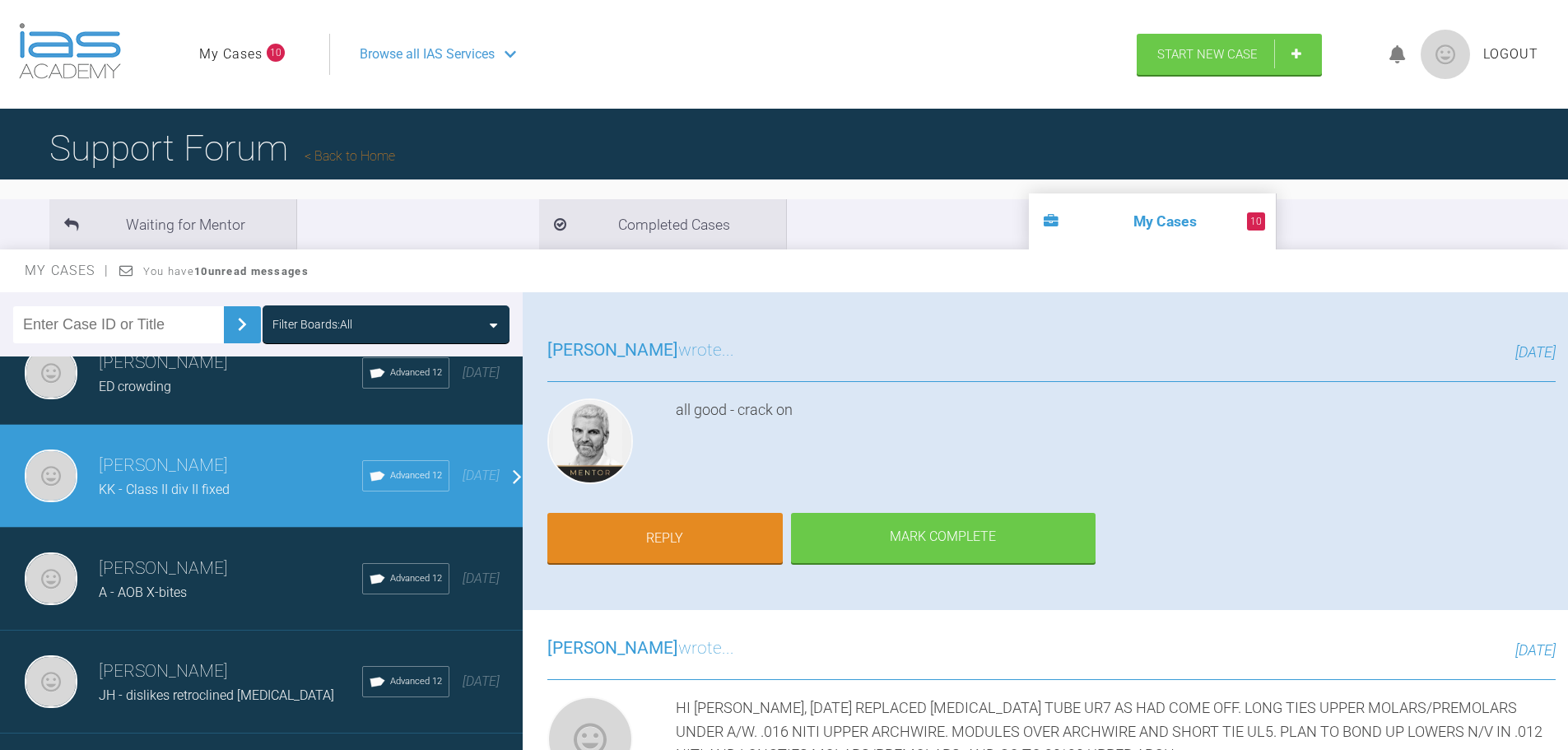
click at [242, 398] on div "ED crowding" at bounding box center [230, 386] width 264 height 21
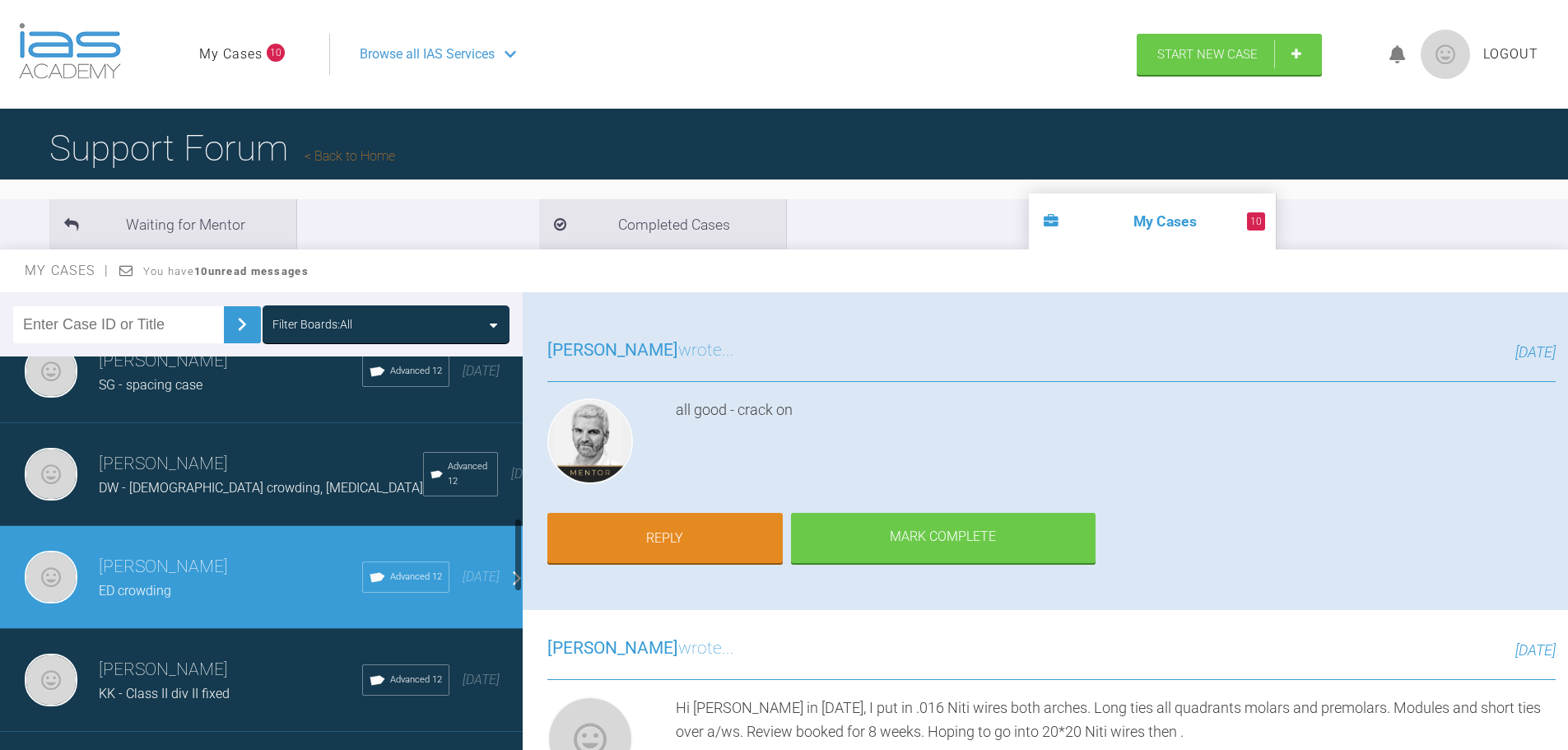
scroll to position [823, 0]
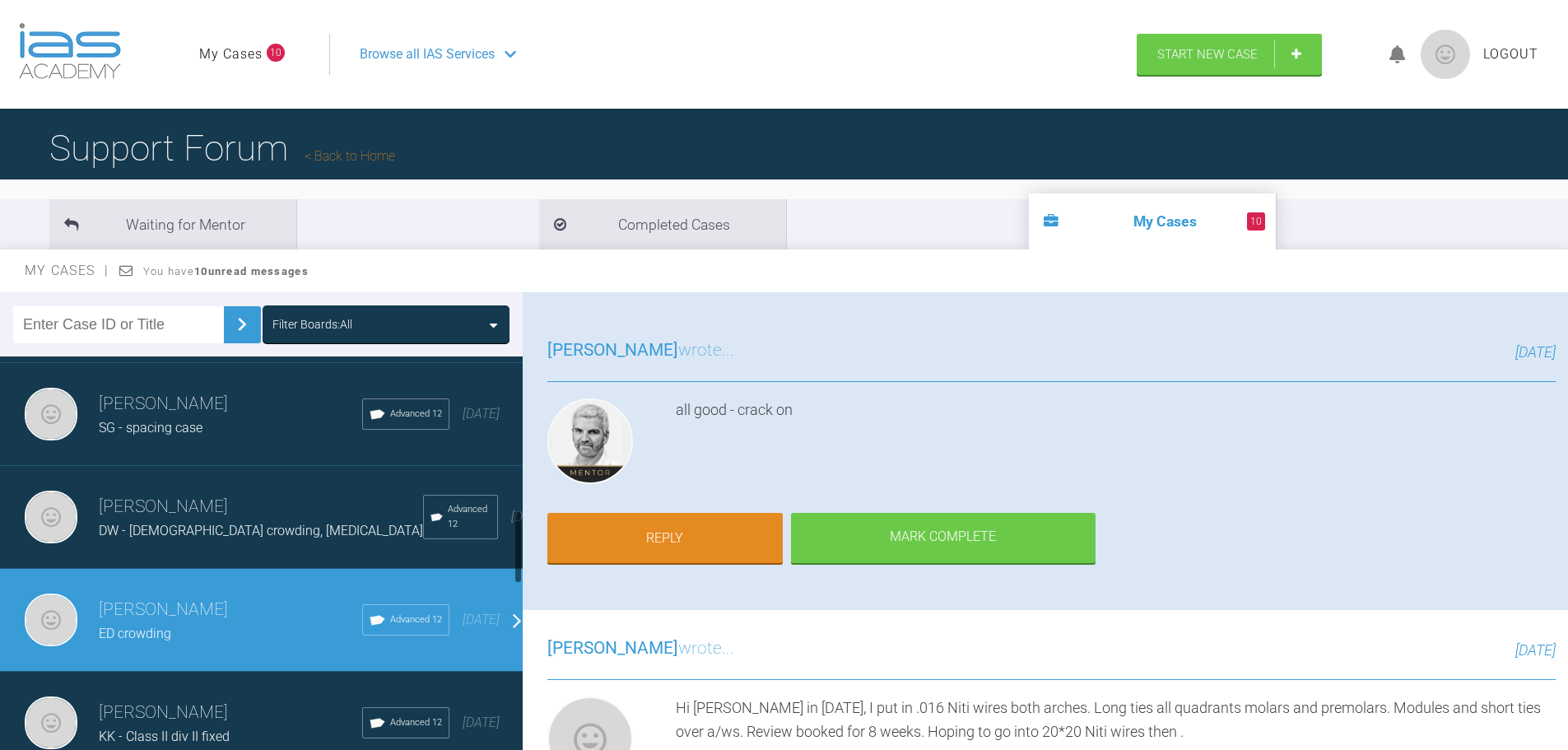
click at [240, 521] on h3 "[PERSON_NAME]" at bounding box center [261, 507] width 325 height 28
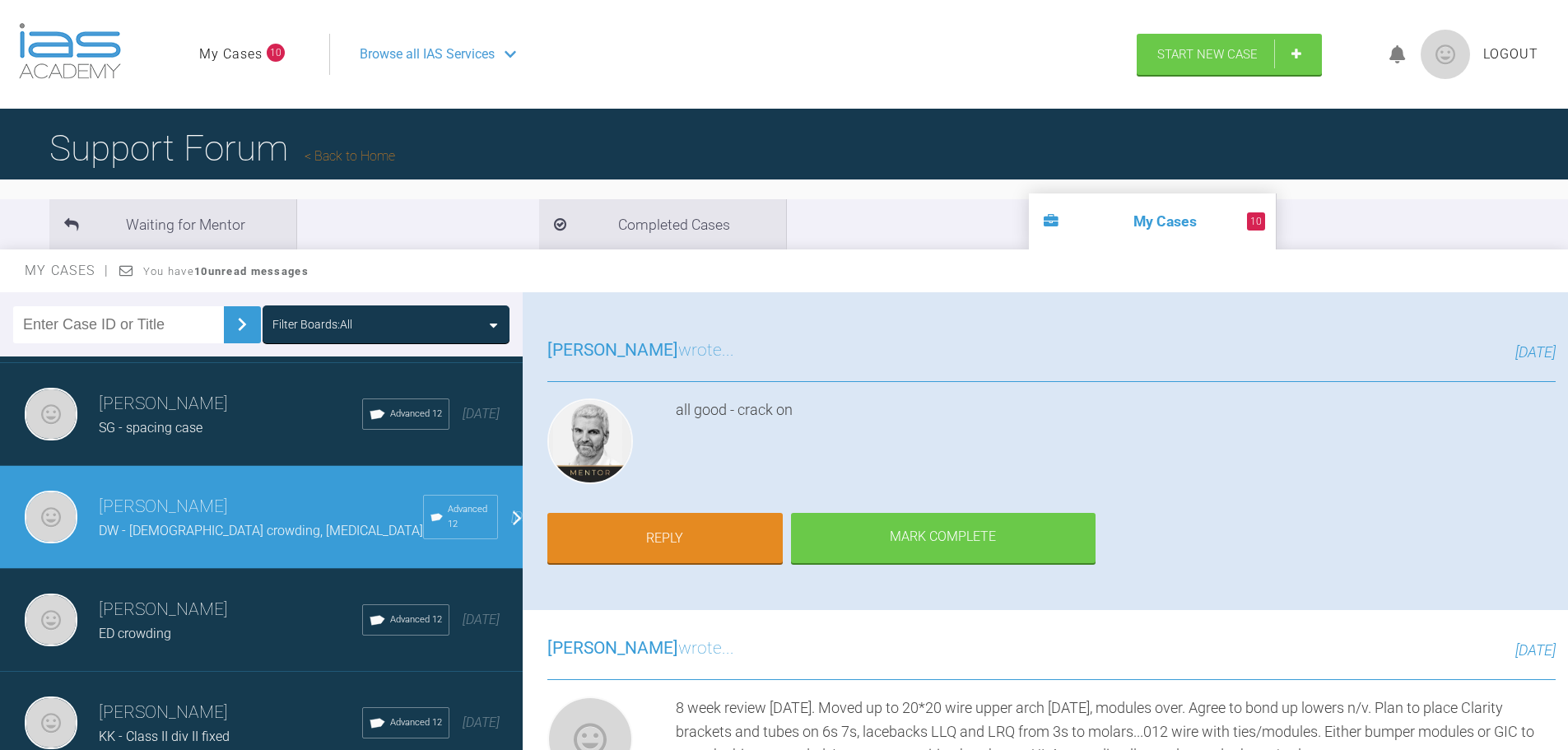
click at [246, 464] on div "[PERSON_NAME] SG - spacing case Advanced 12 [DATE]" at bounding box center [267, 414] width 535 height 103
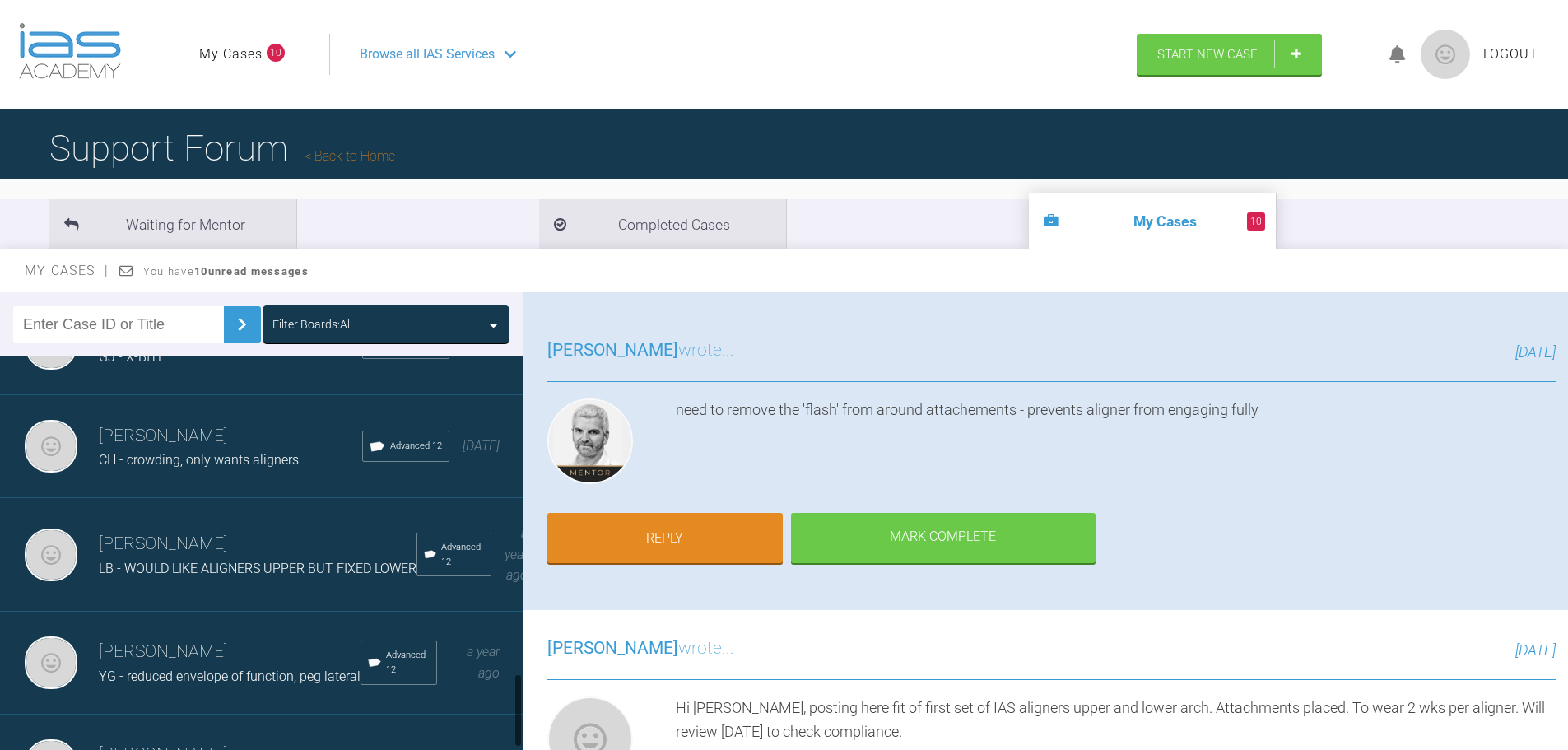
scroll to position [1729, 0]
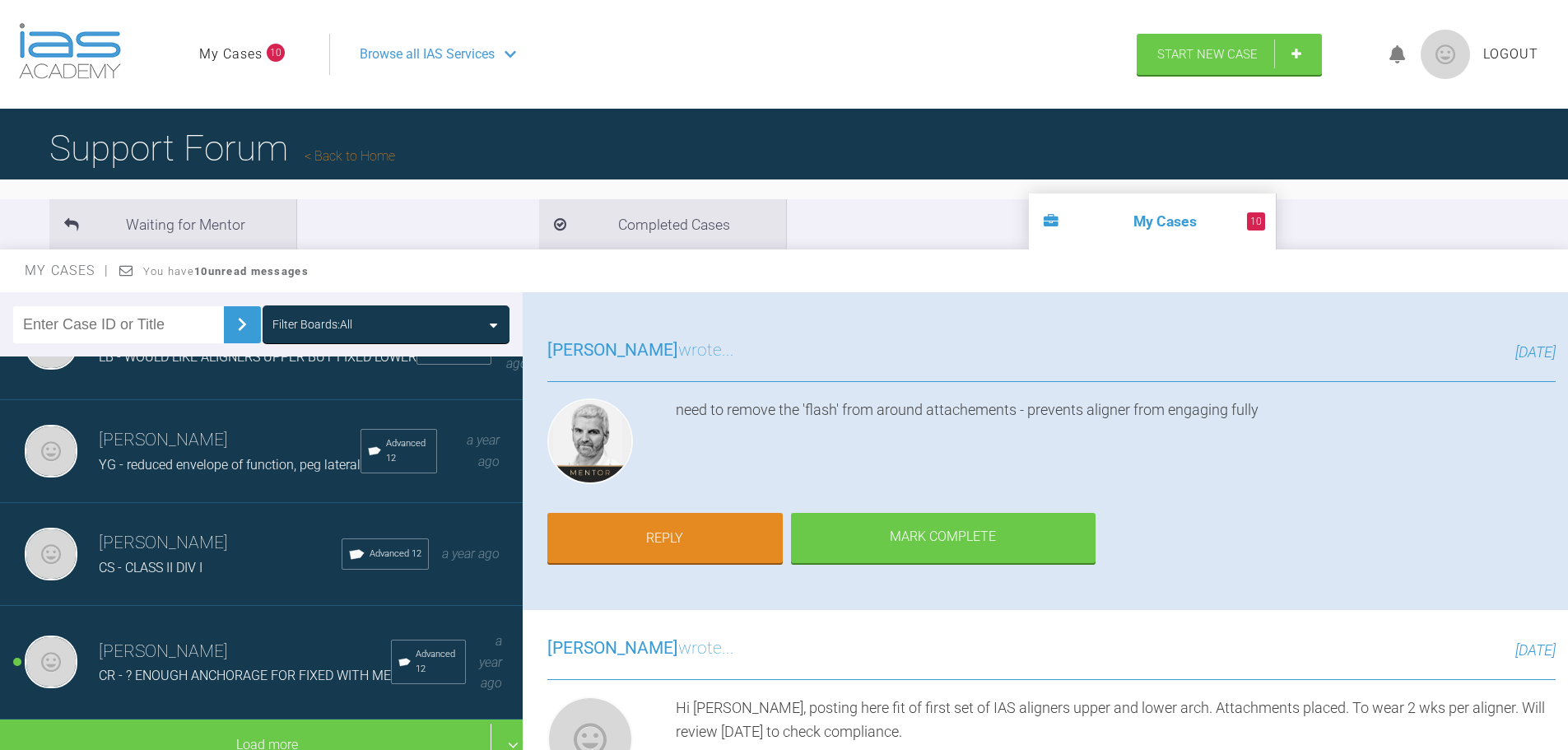
click at [249, 647] on h3 "[PERSON_NAME]" at bounding box center [244, 652] width 292 height 28
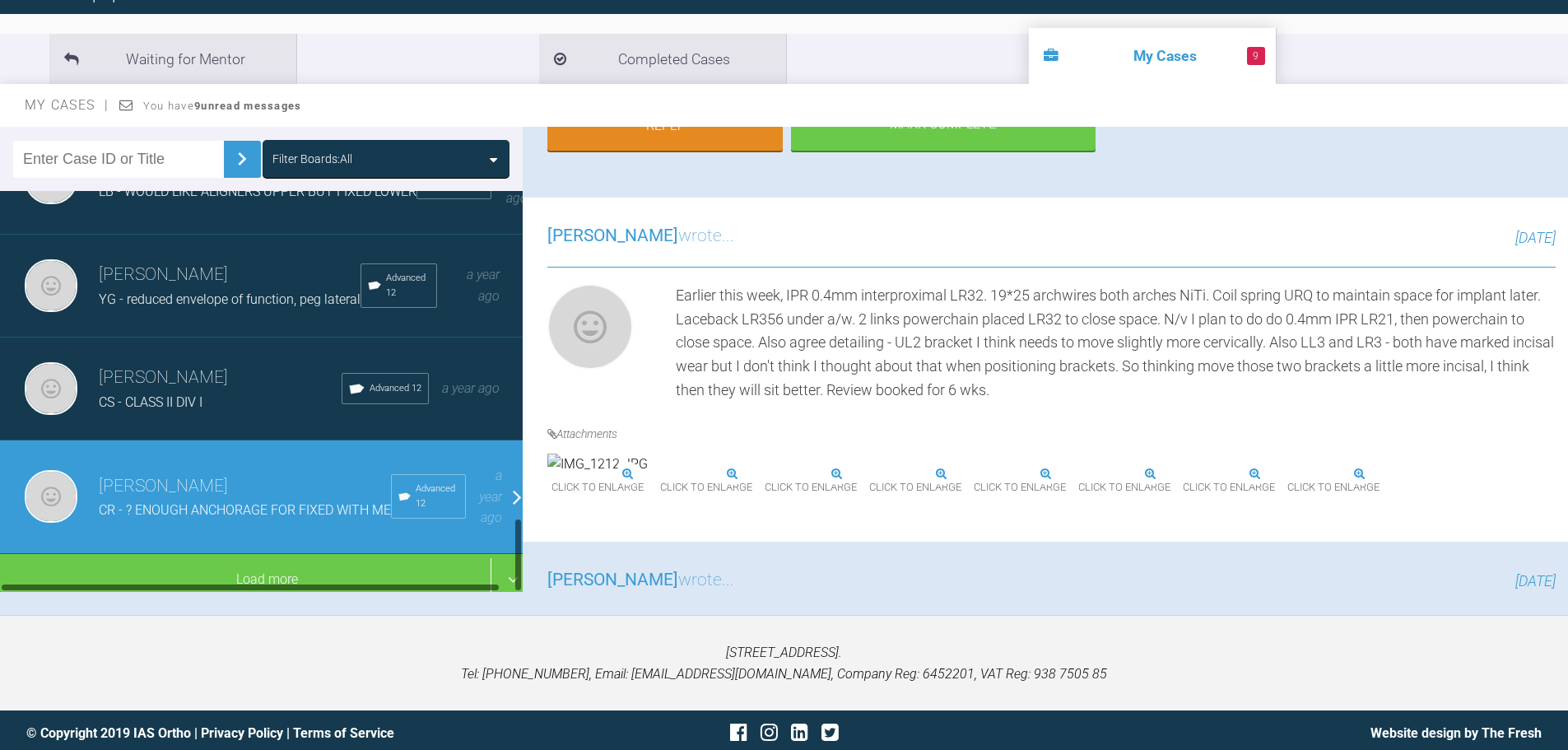
scroll to position [171, 0]
